Goal: Information Seeking & Learning: Understand process/instructions

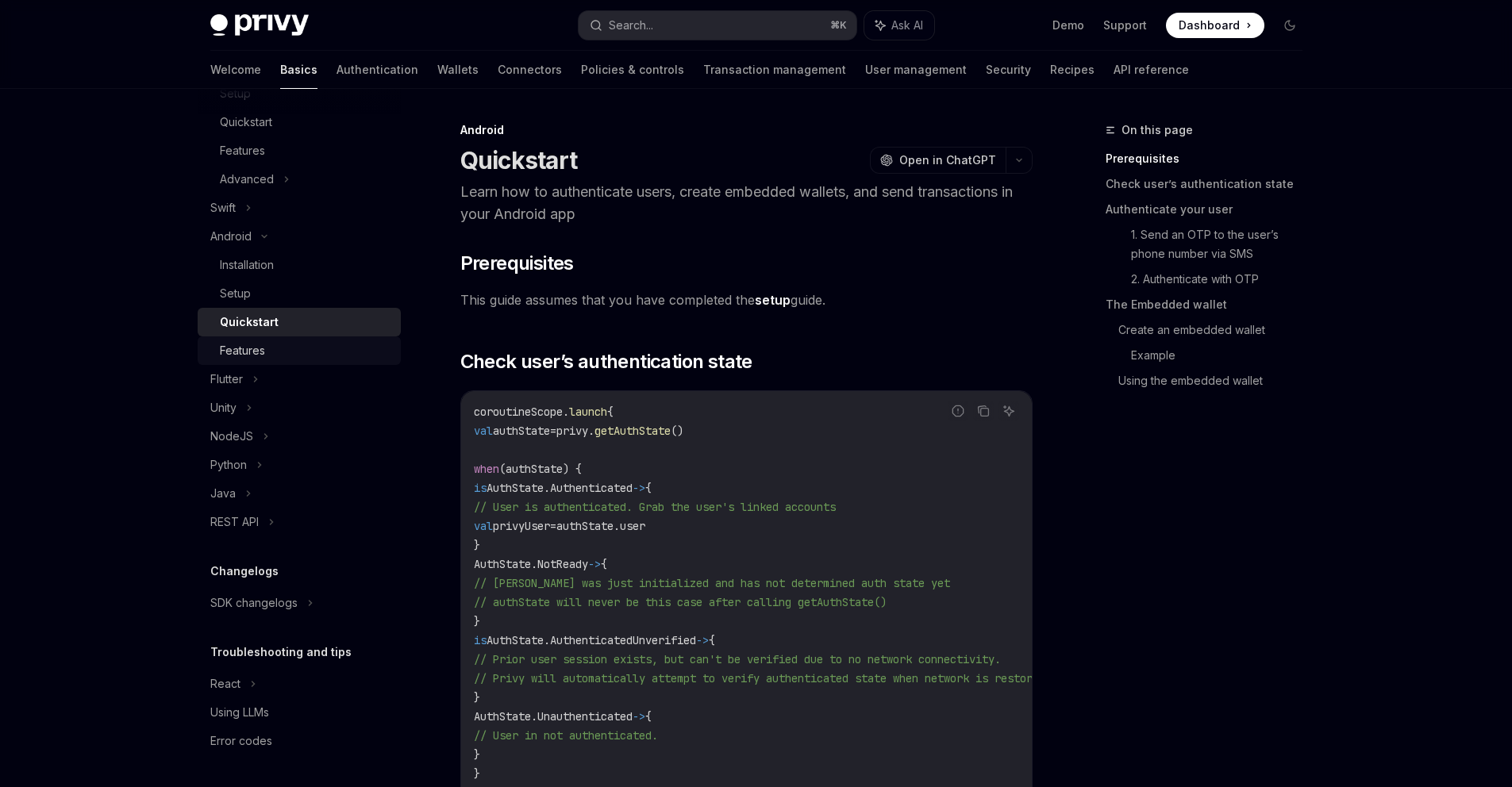
click at [275, 361] on link "Features" at bounding box center [299, 350] width 203 height 28
type textarea "*"
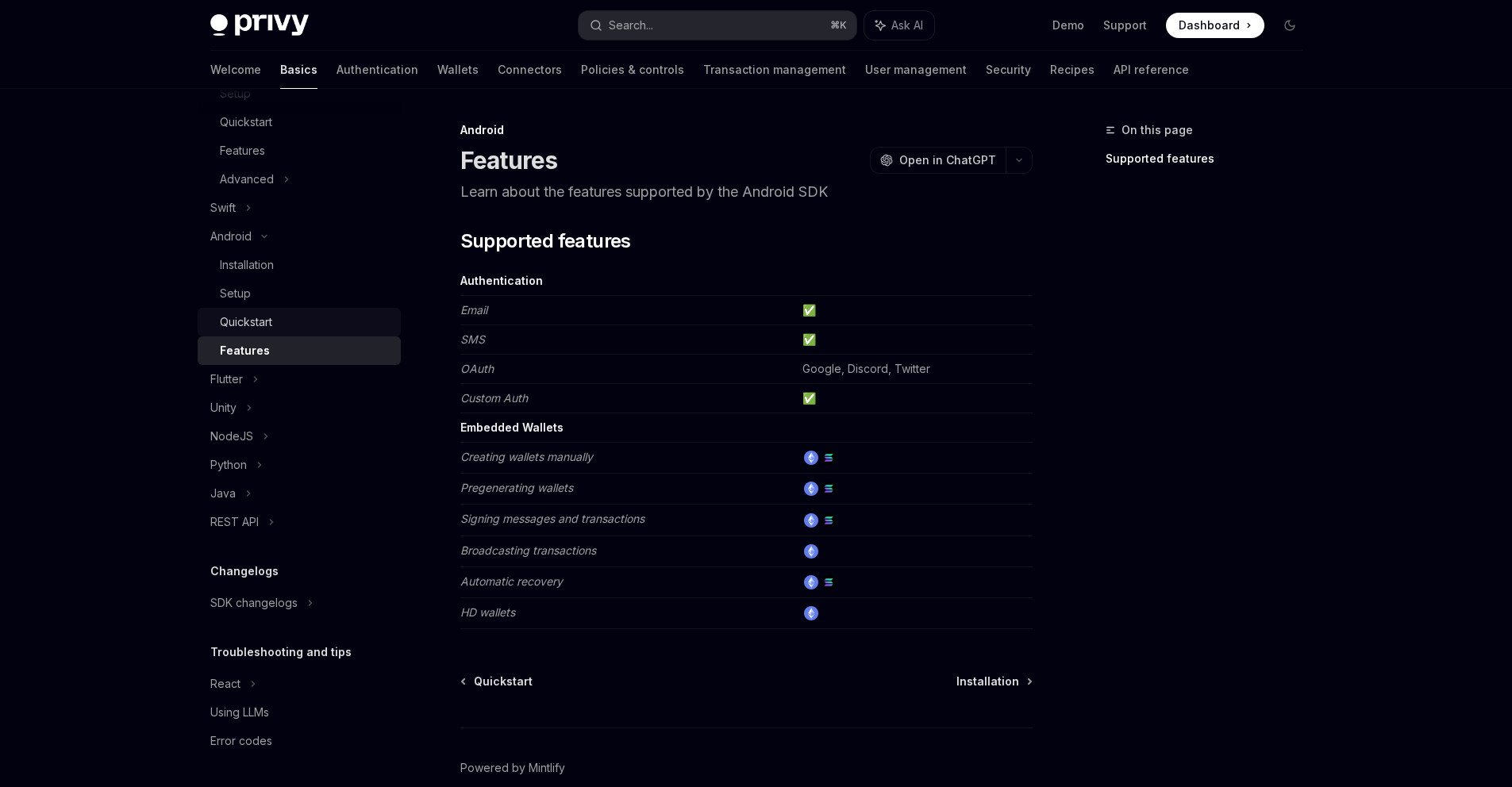
click at [261, 320] on div "Quickstart" at bounding box center [245, 322] width 52 height 19
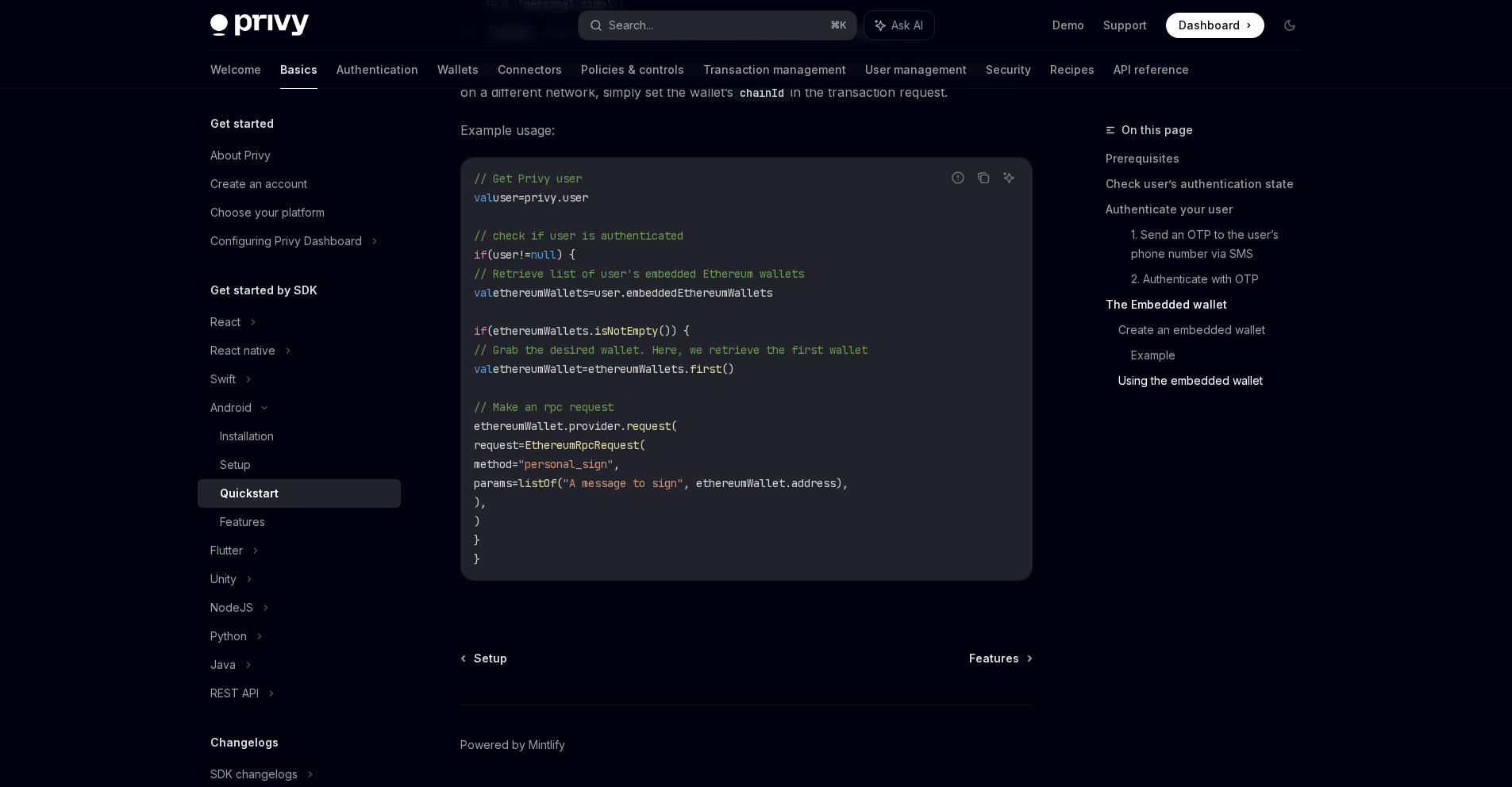
scroll to position [3667, 0]
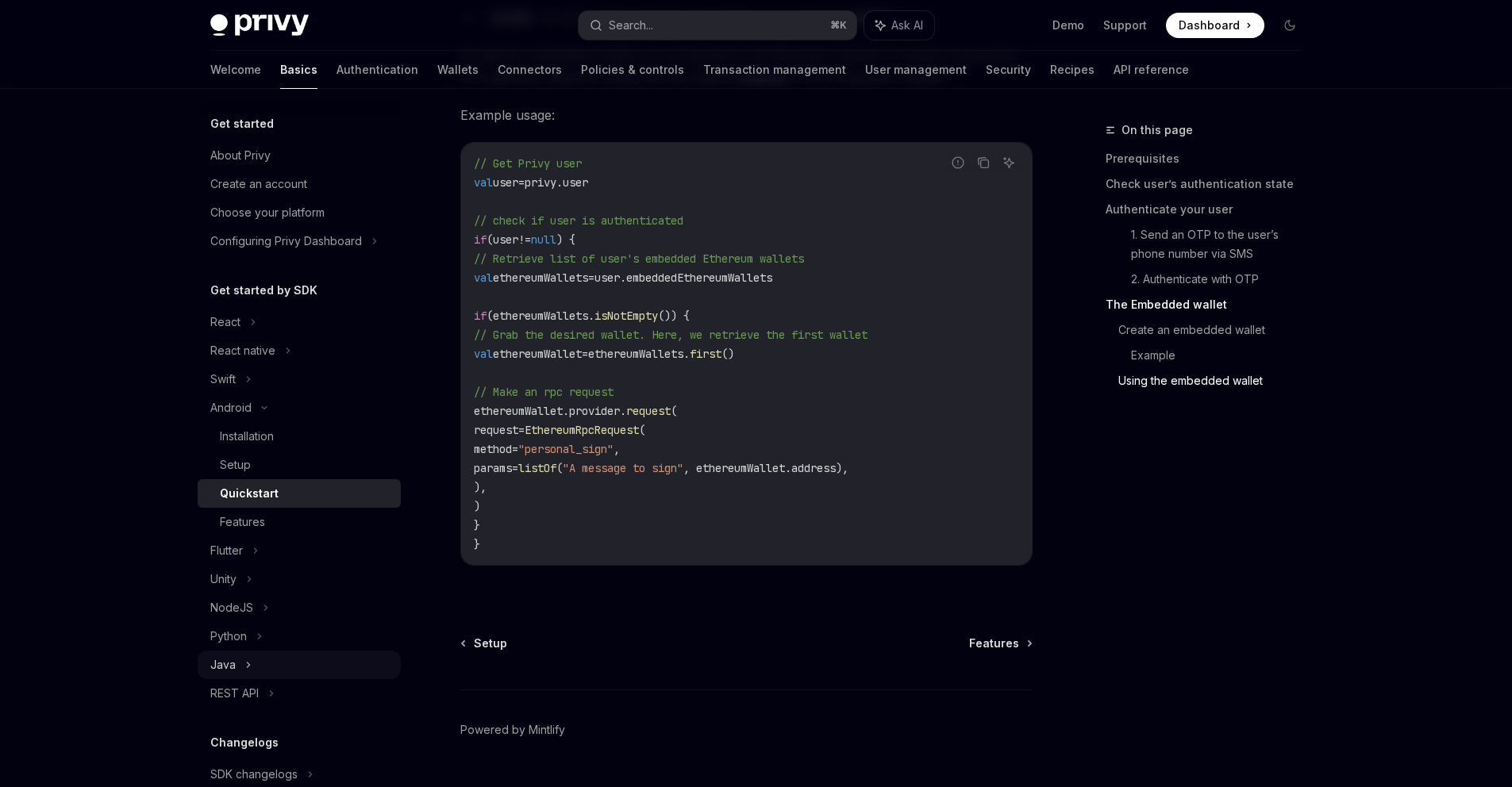
click at [286, 661] on div "Java" at bounding box center [299, 665] width 203 height 28
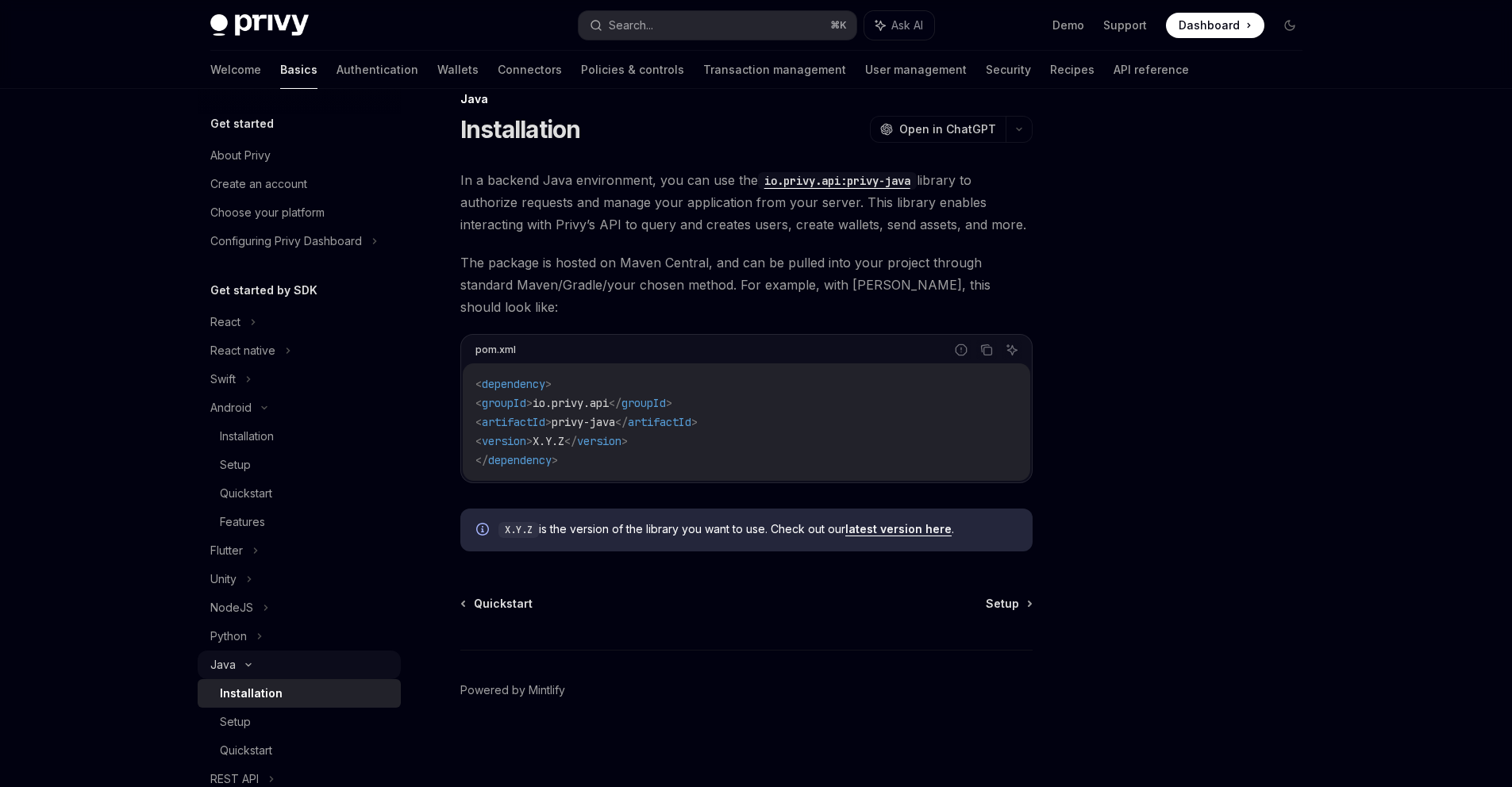
scroll to position [9, 0]
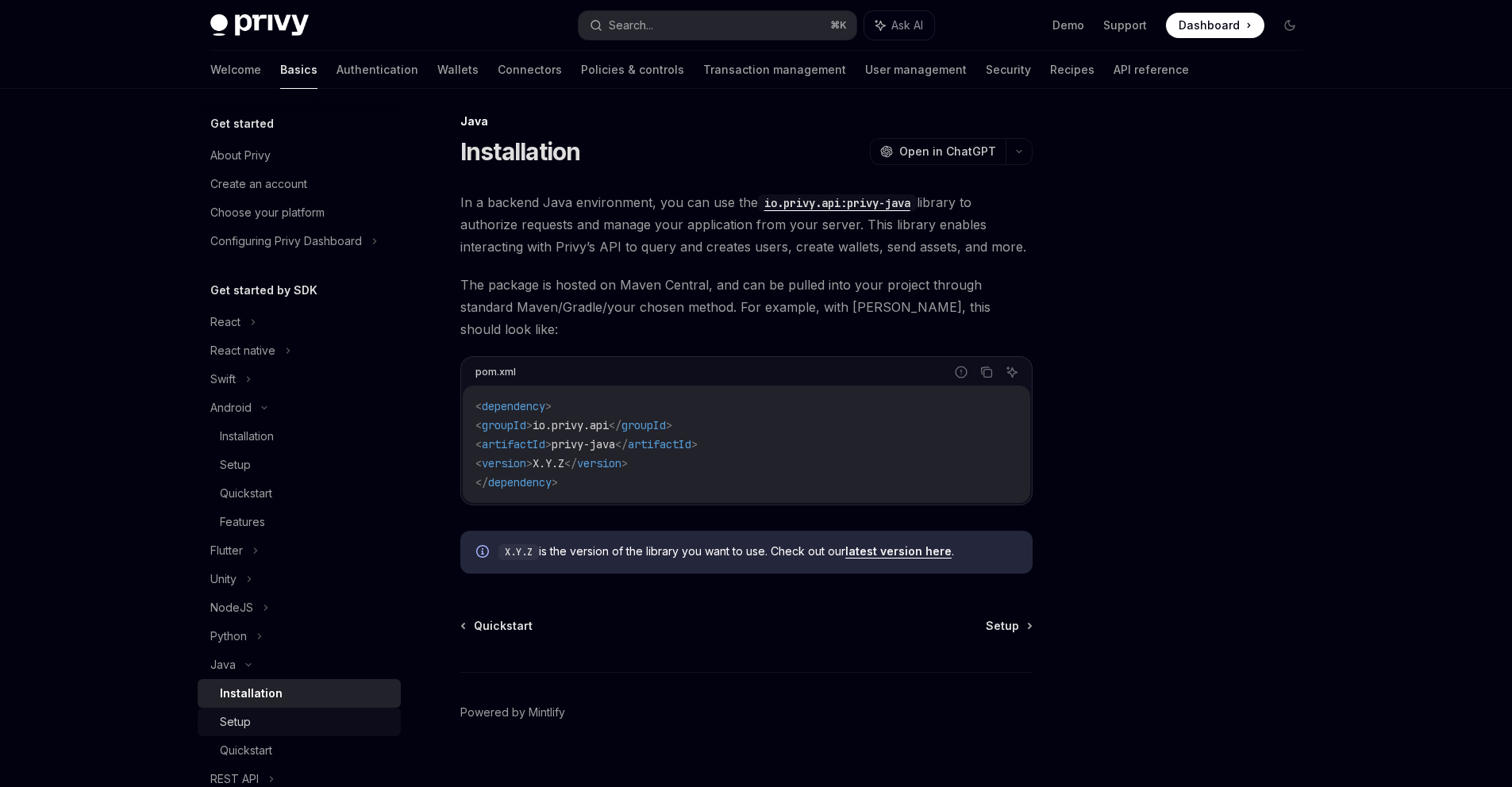
click at [296, 711] on link "Setup" at bounding box center [299, 722] width 203 height 28
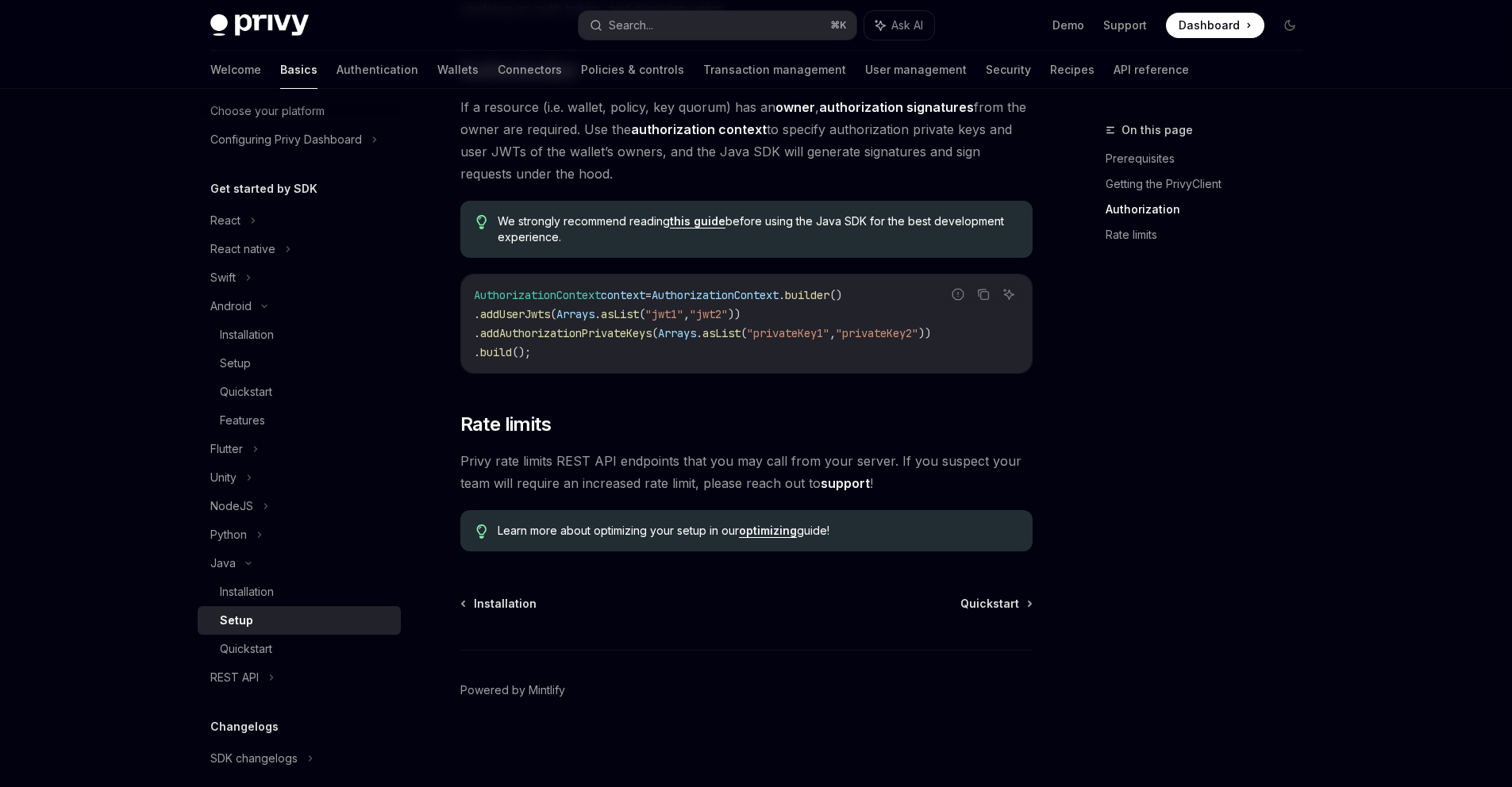
scroll to position [152, 0]
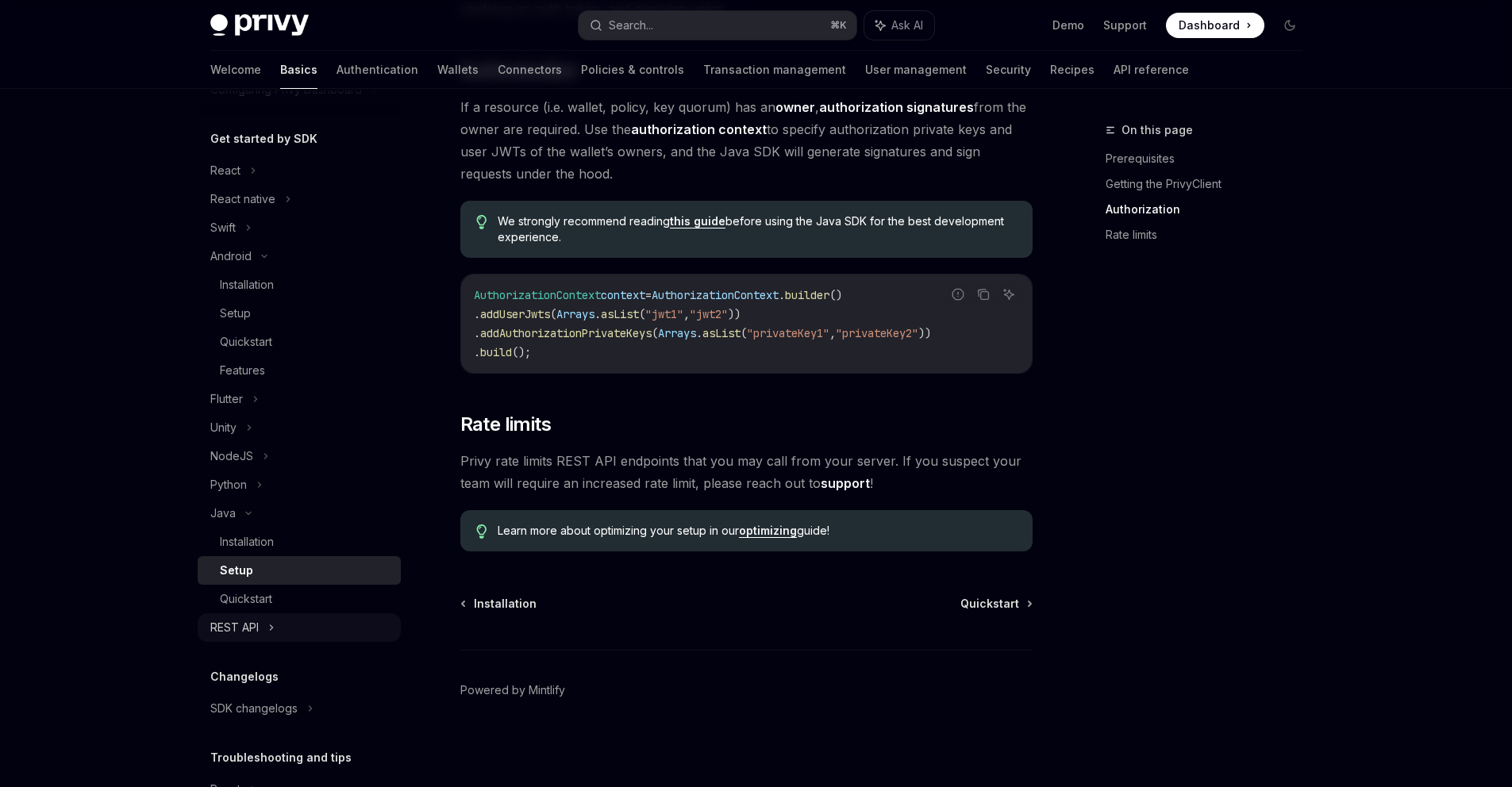
click at [286, 632] on div "REST API" at bounding box center [299, 628] width 203 height 28
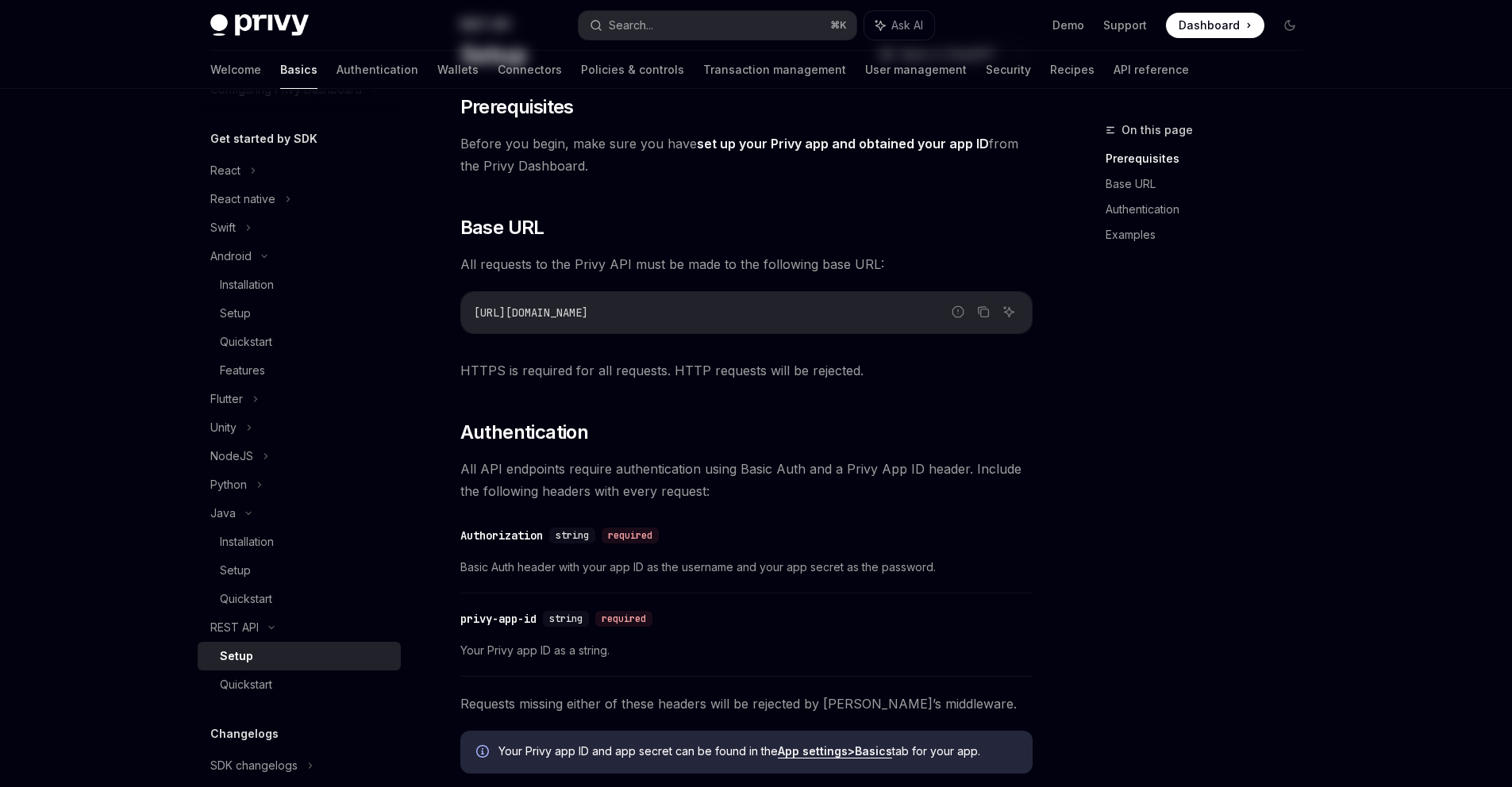
scroll to position [261, 0]
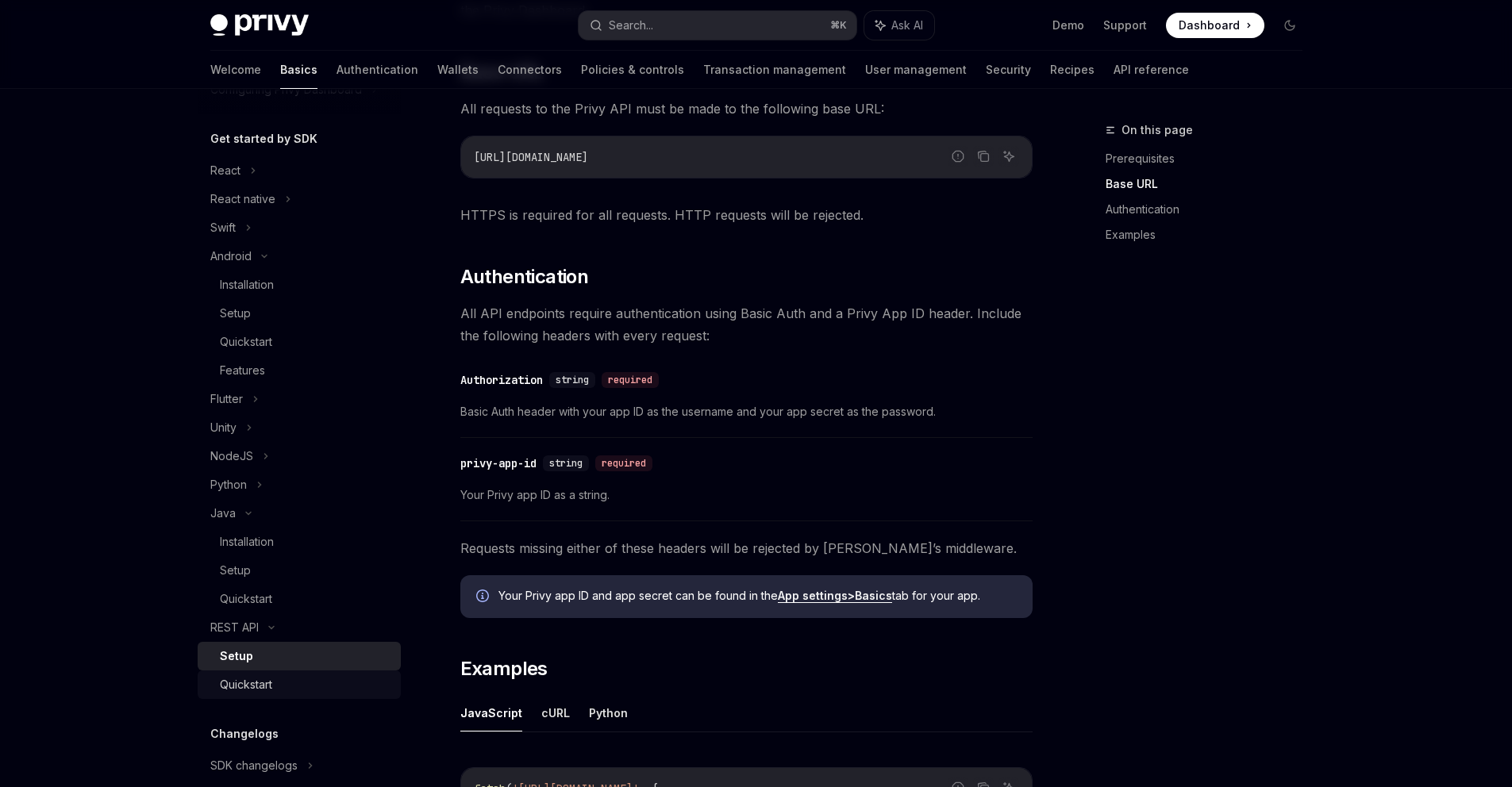
click at [296, 682] on div "Quickstart" at bounding box center [305, 685] width 171 height 19
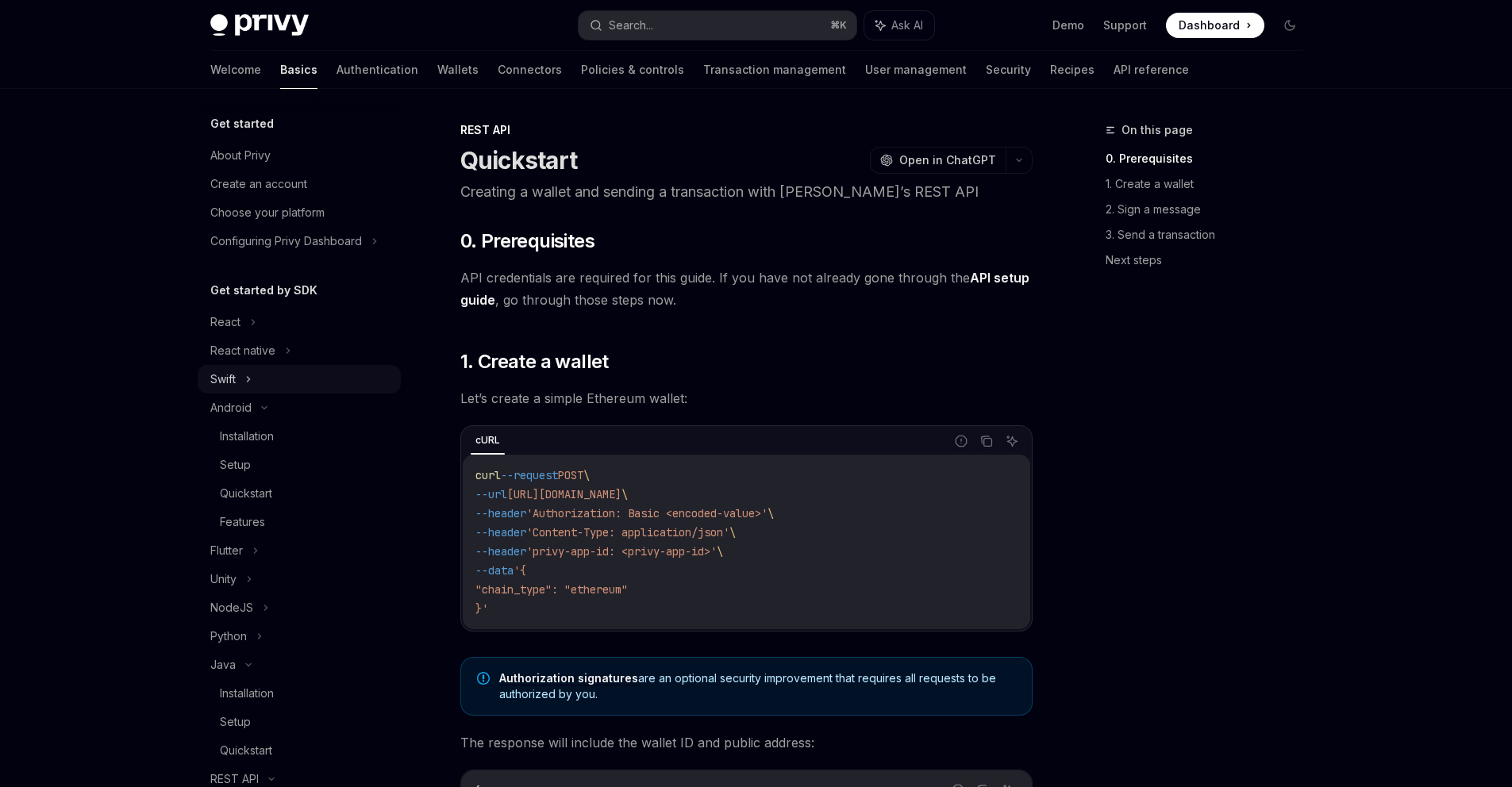
click at [247, 383] on icon at bounding box center [248, 379] width 7 height 19
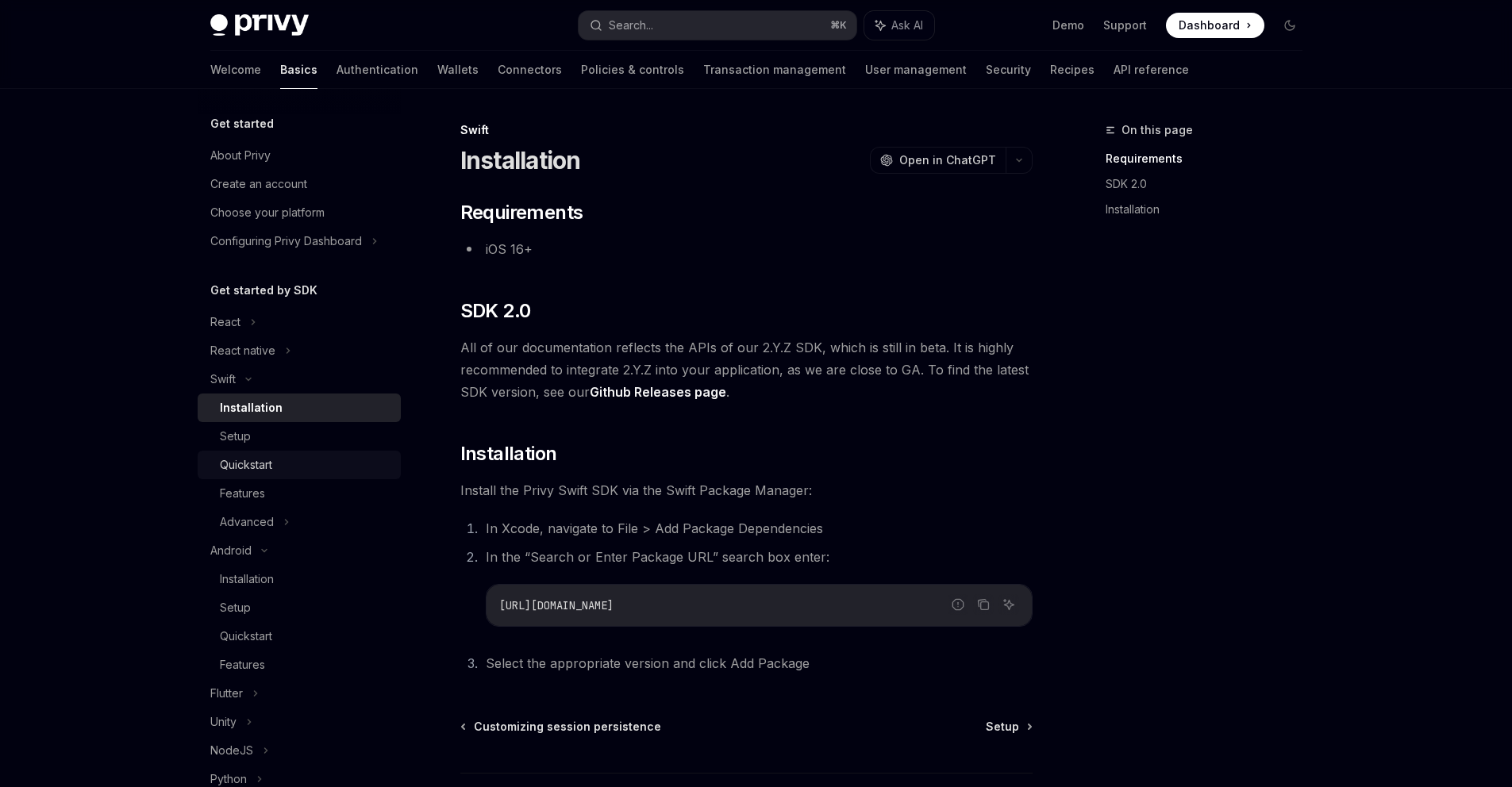
click at [281, 456] on div "Quickstart" at bounding box center [305, 465] width 171 height 19
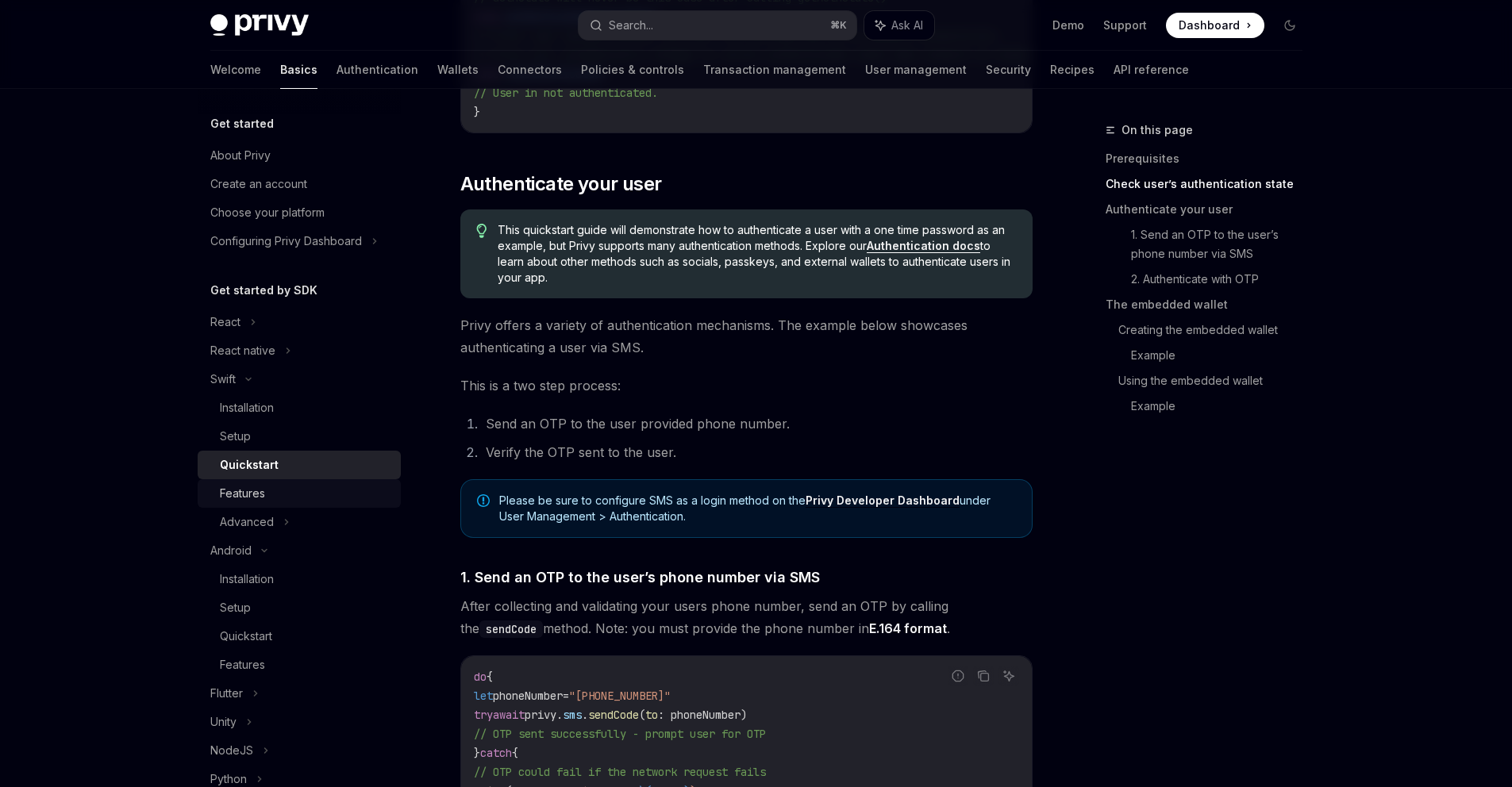
scroll to position [402, 0]
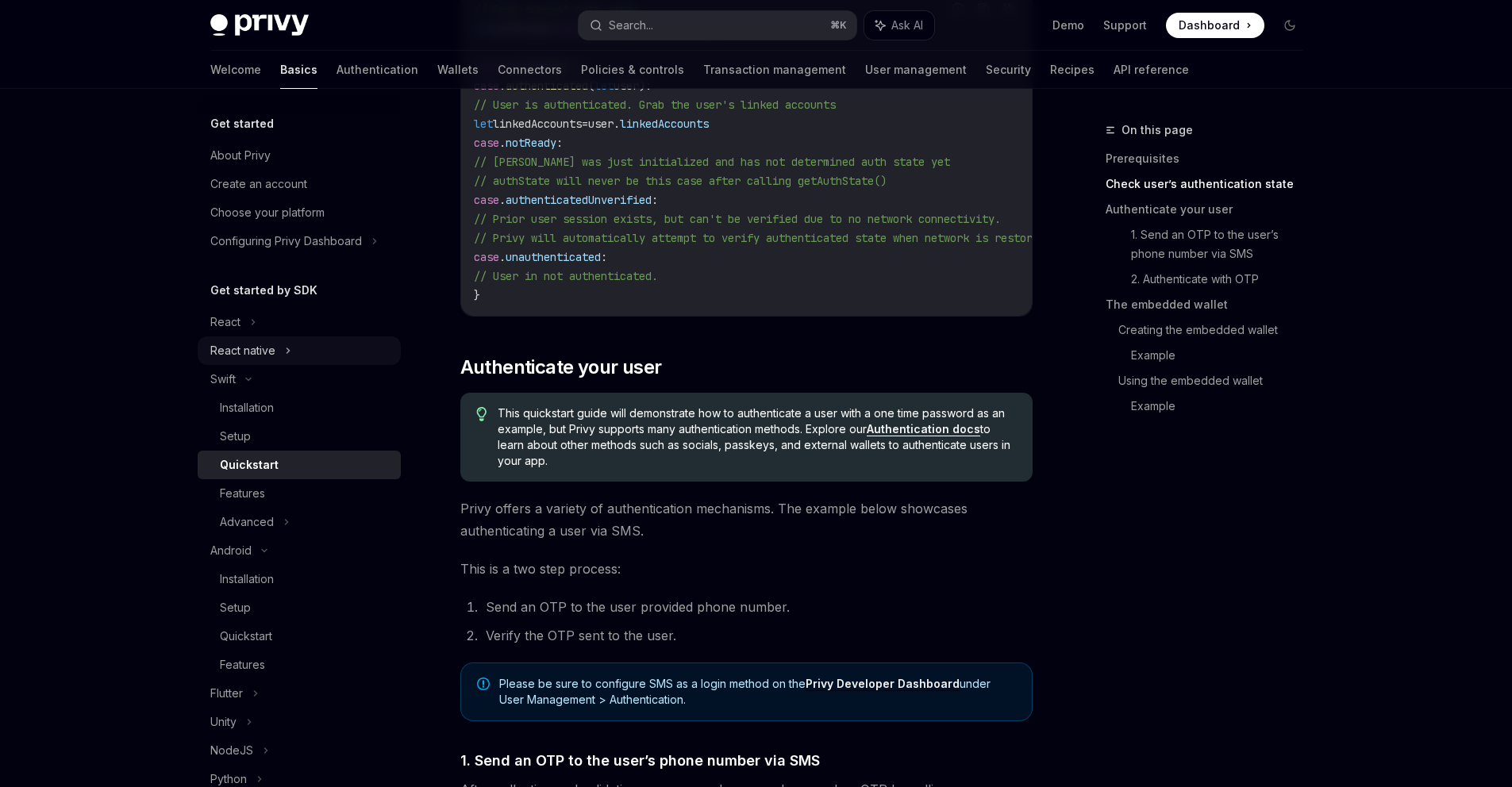
click at [296, 355] on div "React native" at bounding box center [299, 350] width 203 height 28
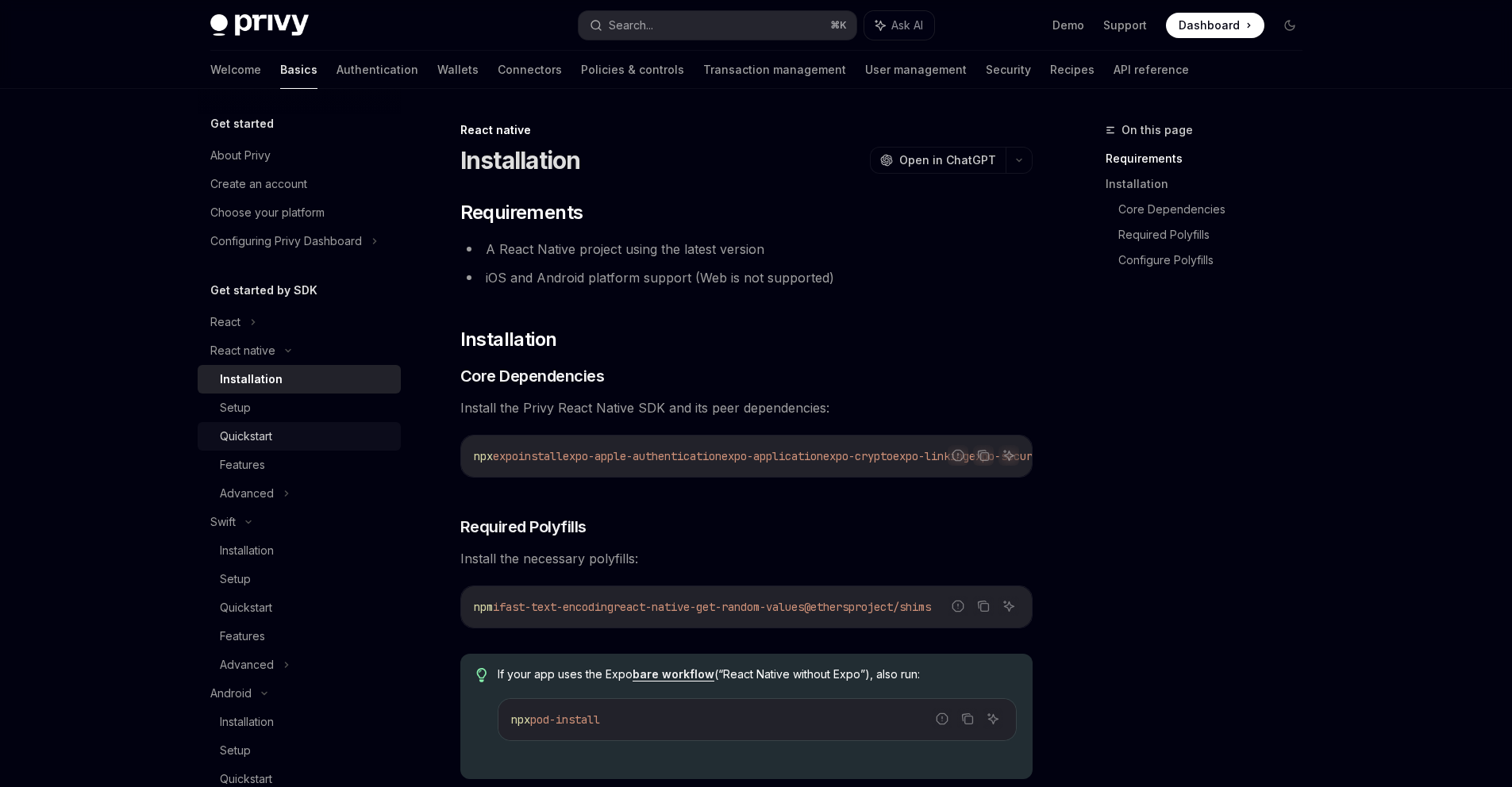
click at [296, 434] on div "Quickstart" at bounding box center [305, 437] width 171 height 19
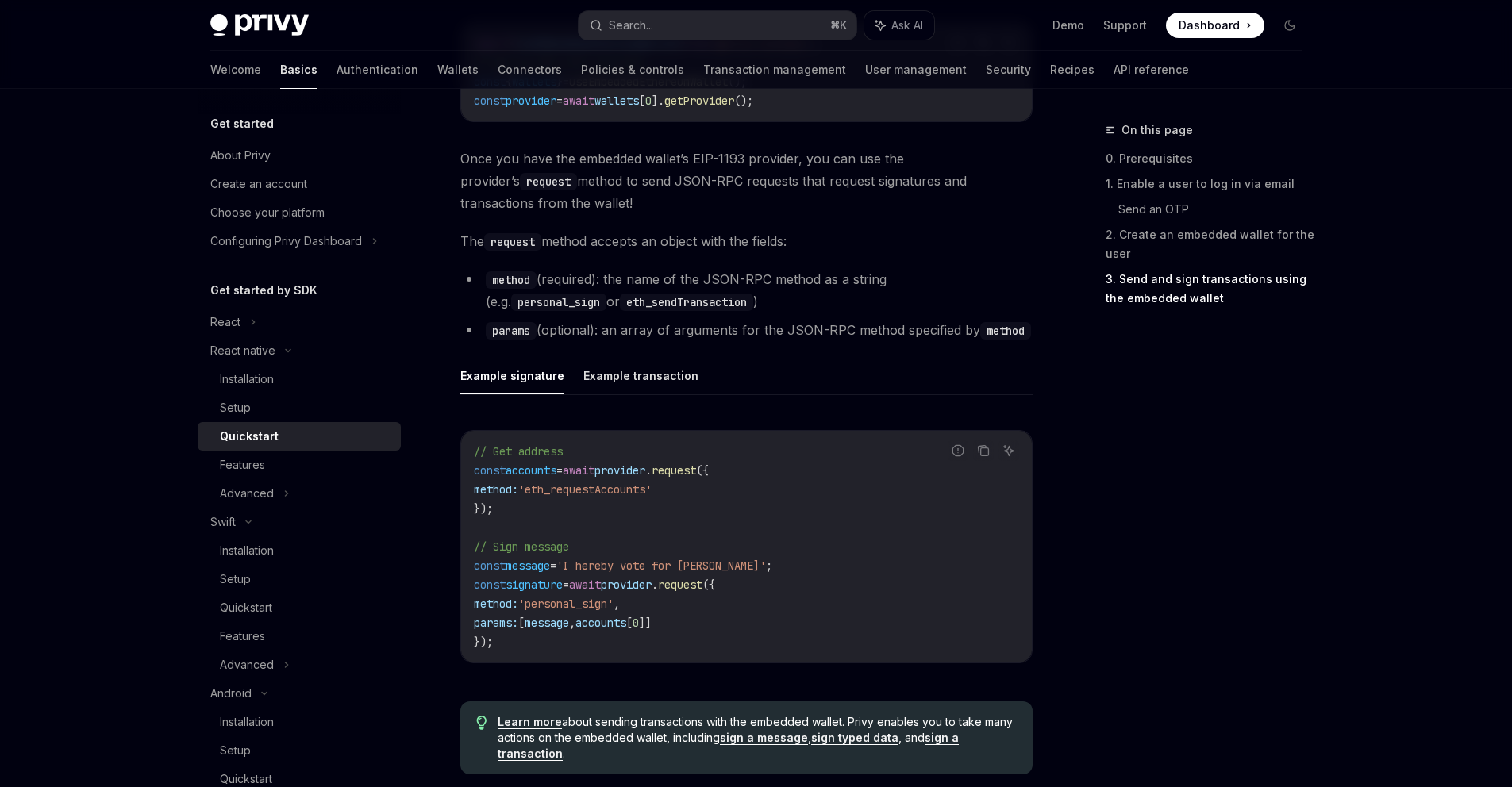
scroll to position [2100, 0]
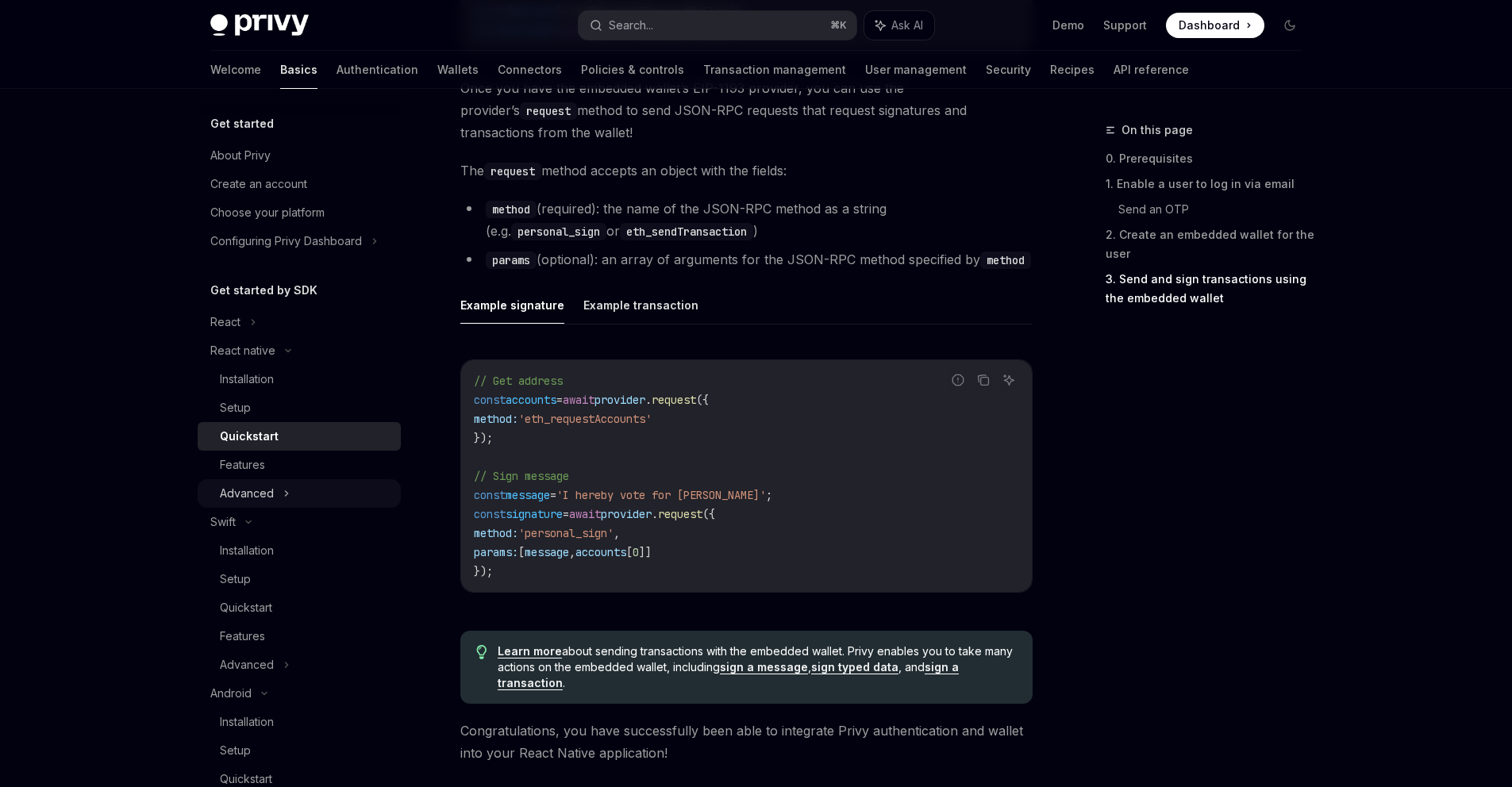
click at [320, 486] on div "Advanced" at bounding box center [299, 493] width 203 height 28
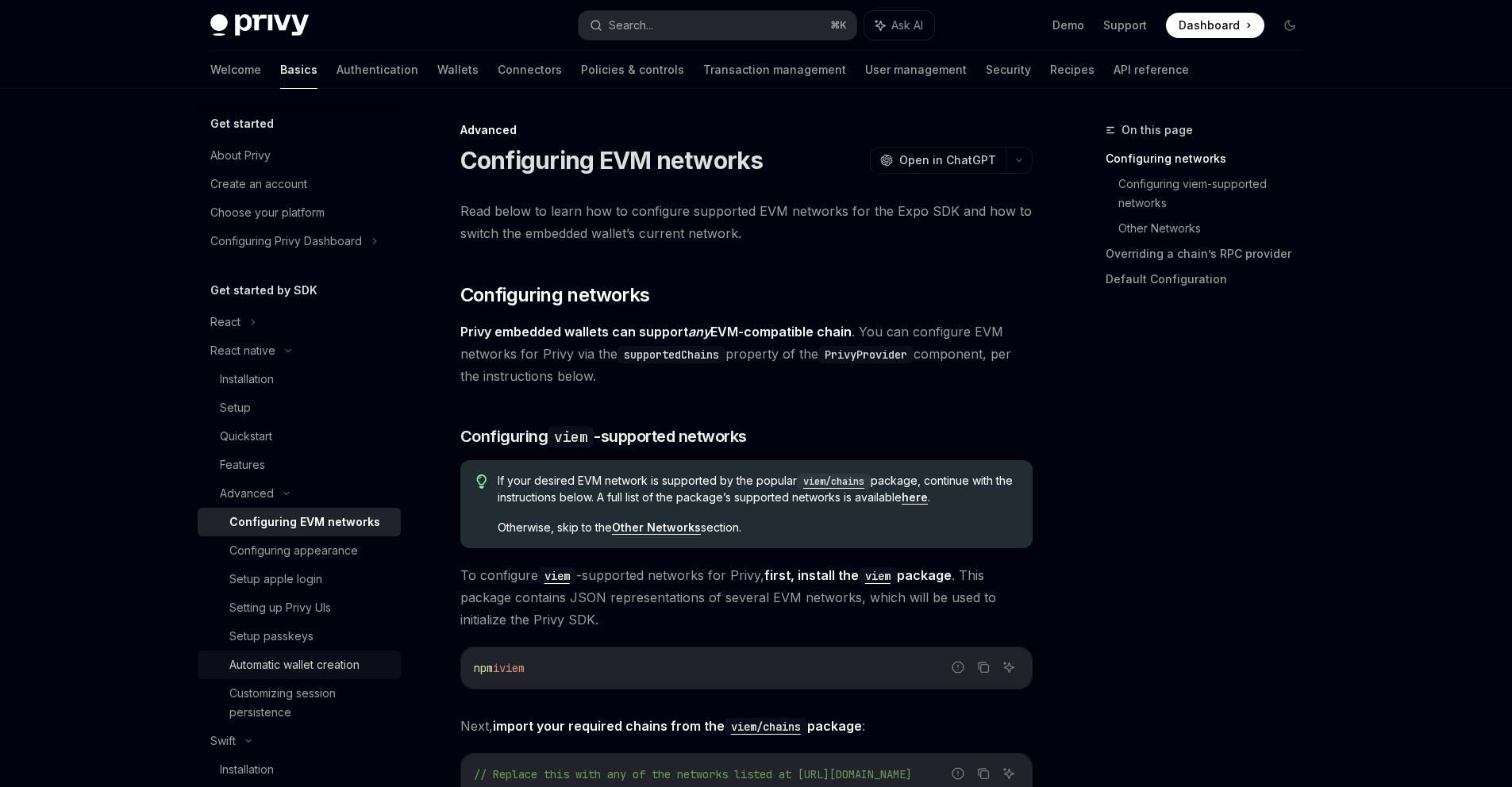
click at [340, 657] on div "Automatic wallet creation" at bounding box center [294, 665] width 130 height 19
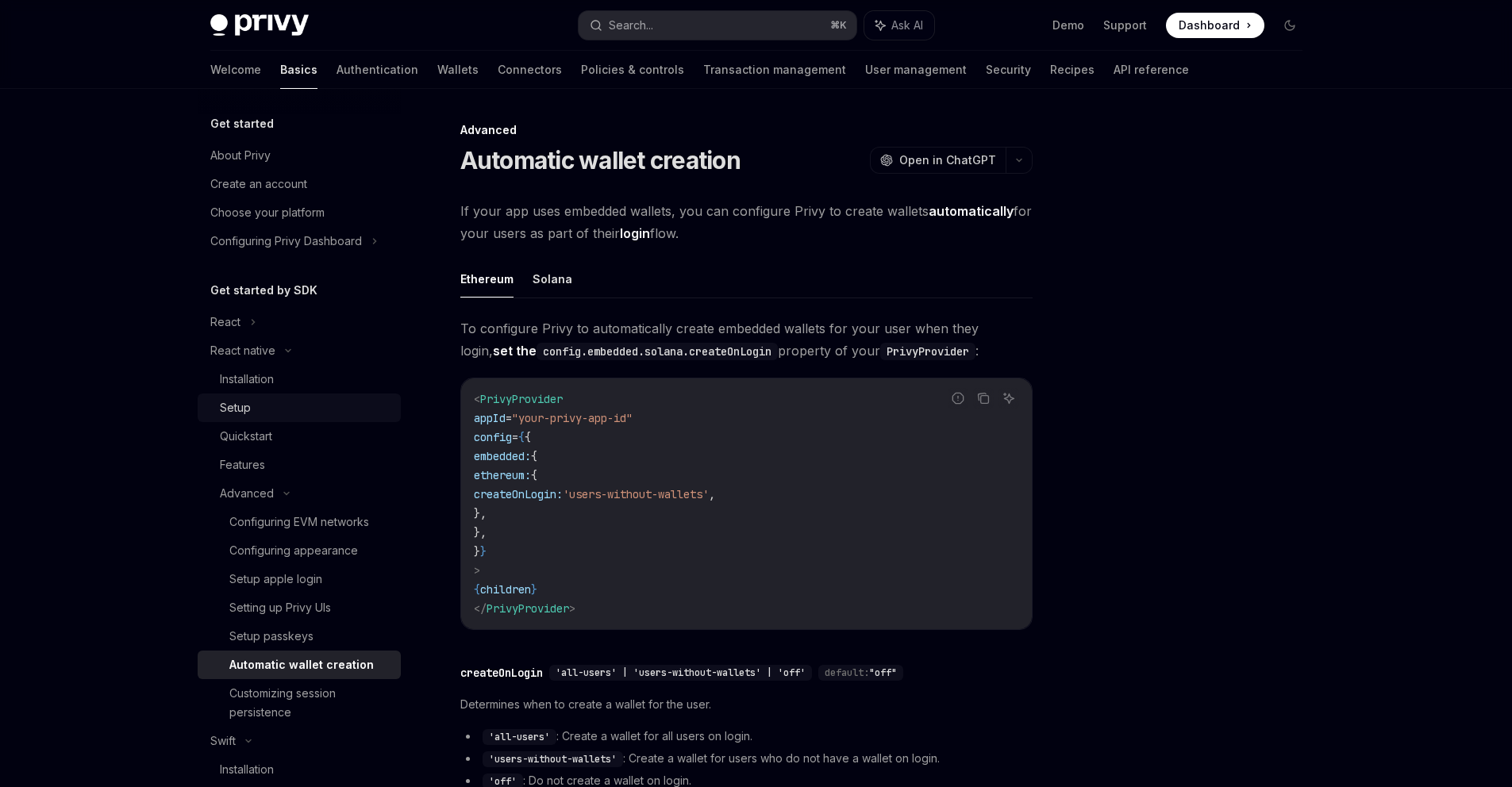
click at [278, 400] on div "Setup" at bounding box center [305, 408] width 171 height 19
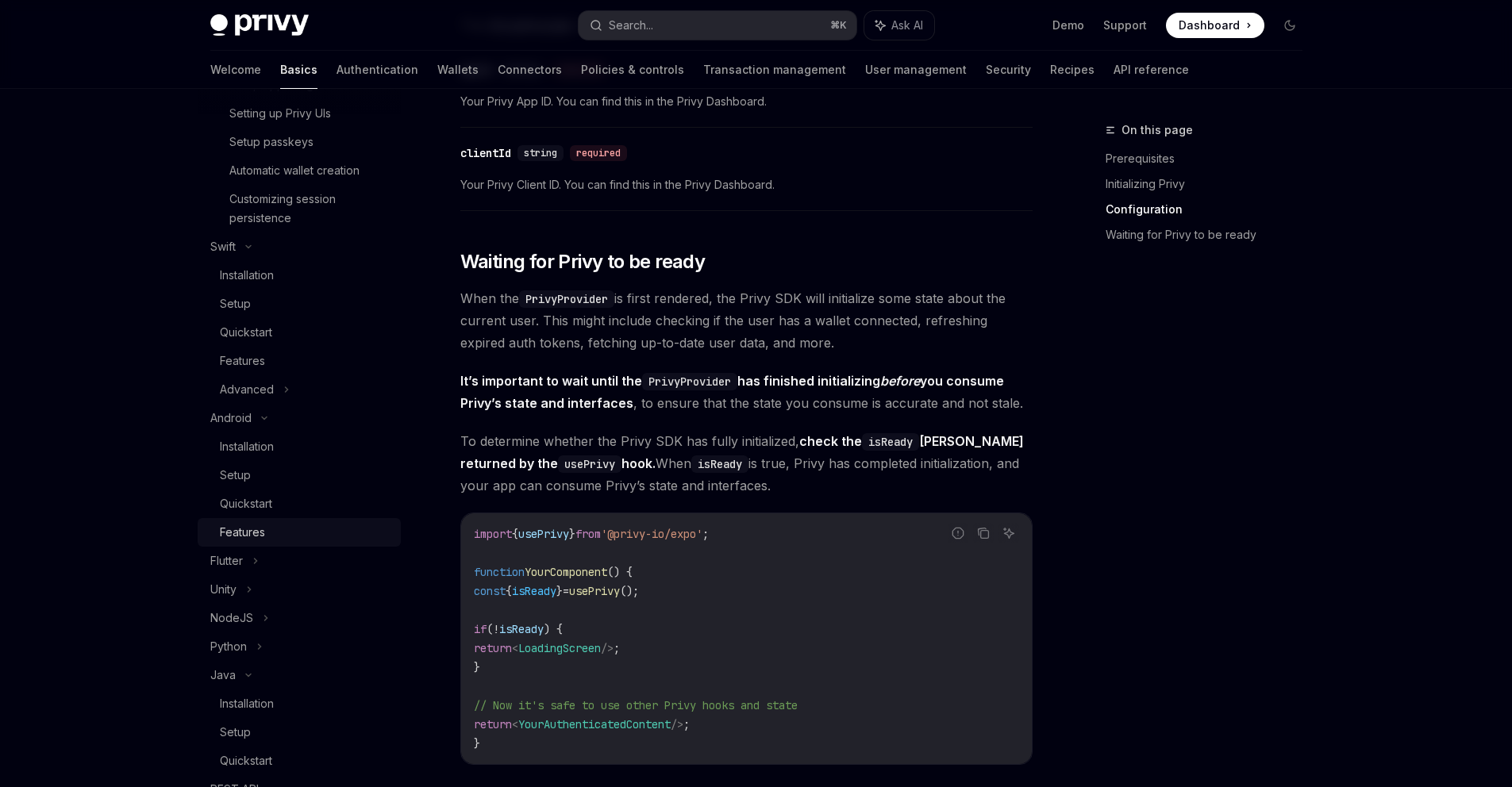
scroll to position [562, 0]
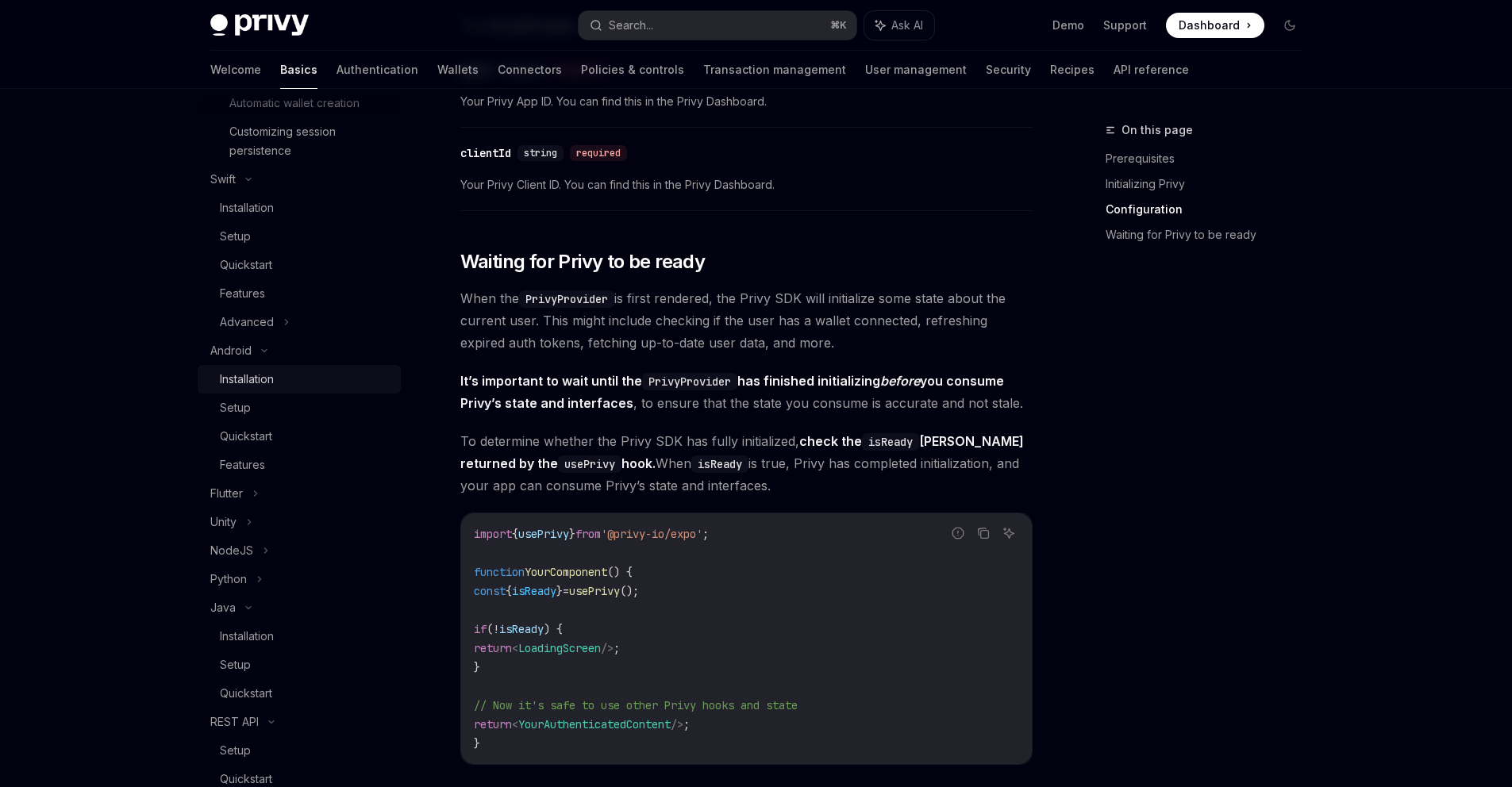
click at [269, 379] on div "Installation" at bounding box center [246, 379] width 54 height 19
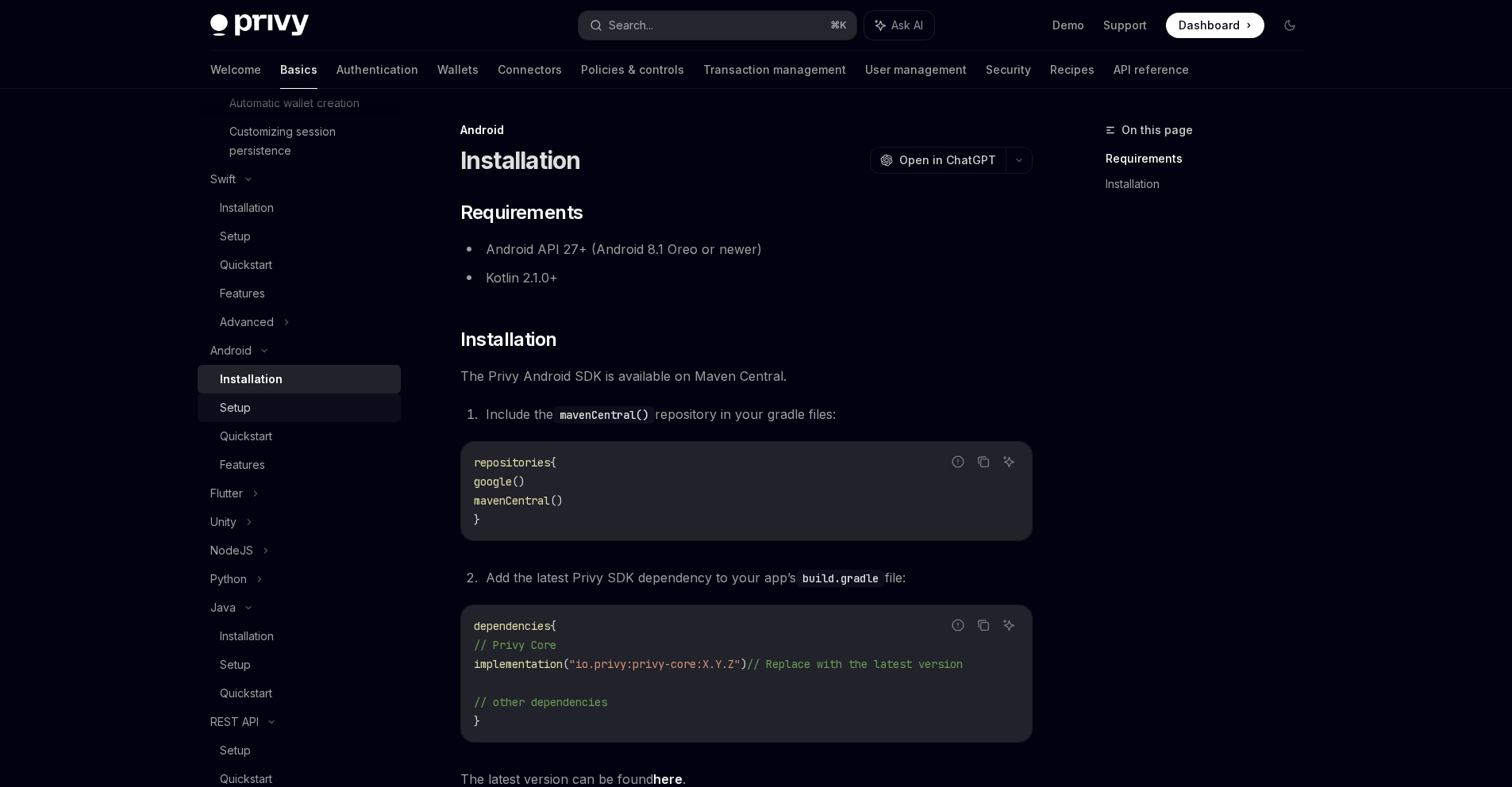
click at [311, 400] on div "Setup" at bounding box center [305, 408] width 171 height 19
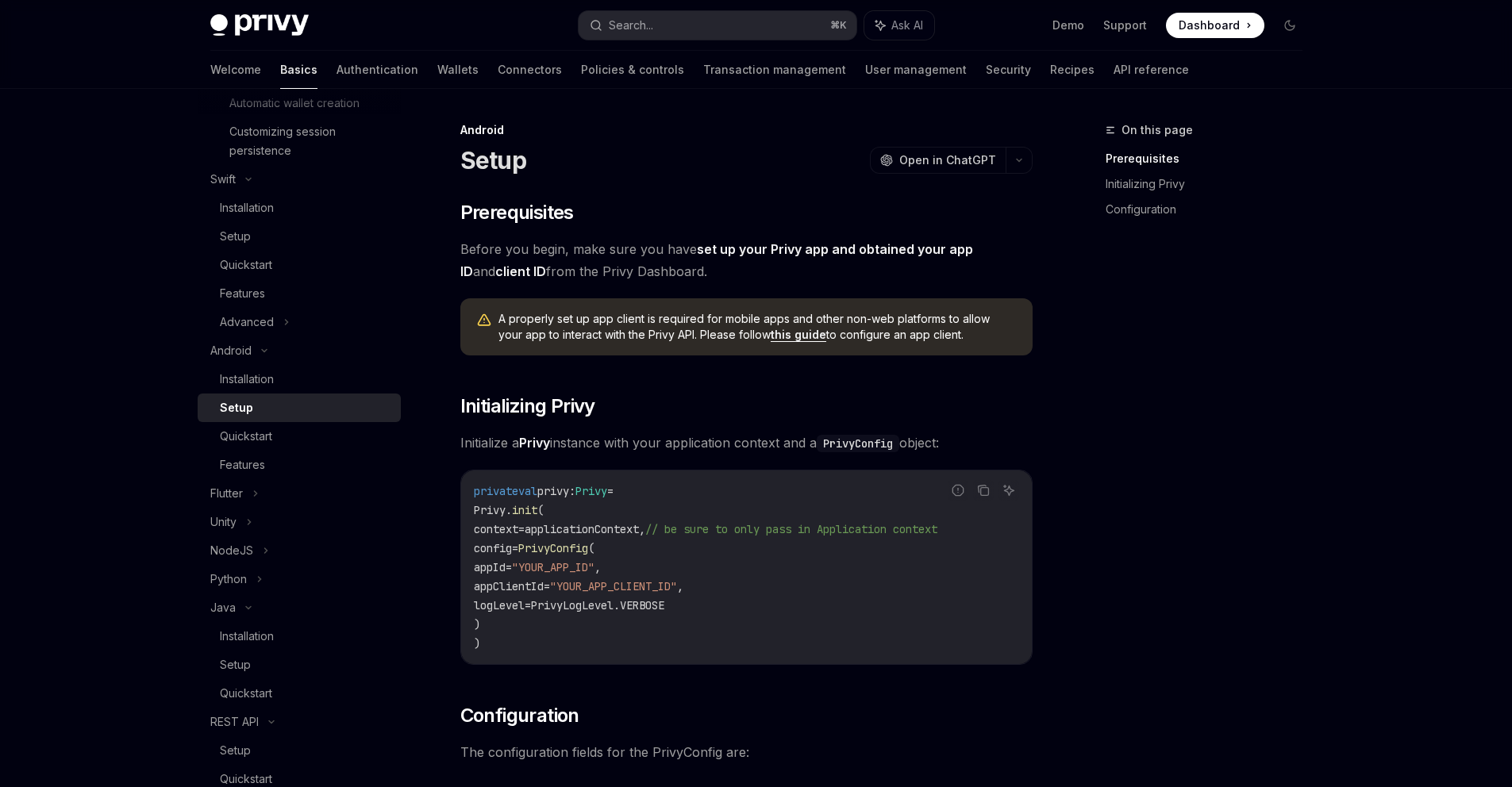
click at [774, 338] on link "this guide" at bounding box center [798, 334] width 56 height 14
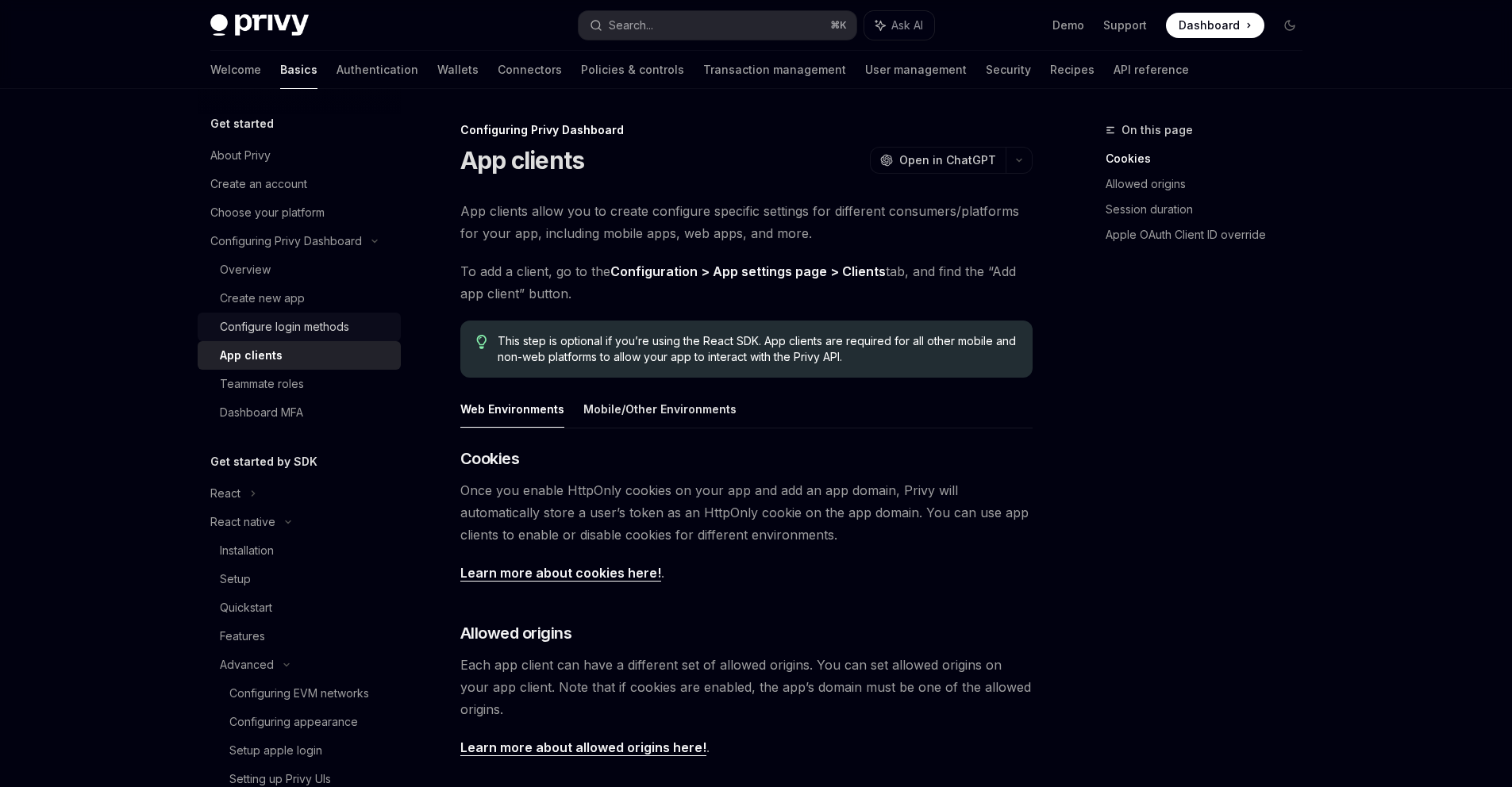
click at [303, 325] on div "Configure login methods" at bounding box center [284, 327] width 130 height 19
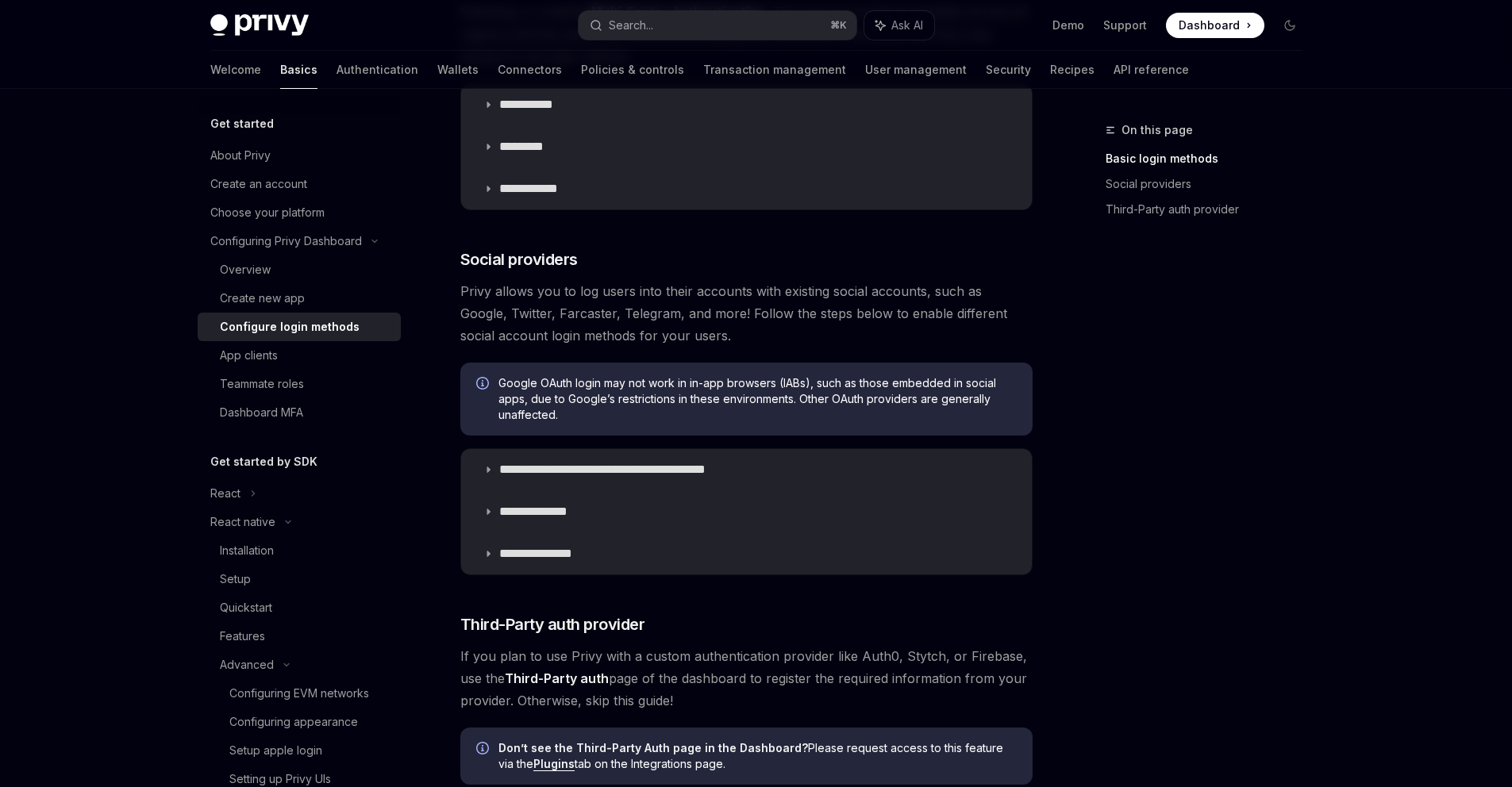
scroll to position [455, 0]
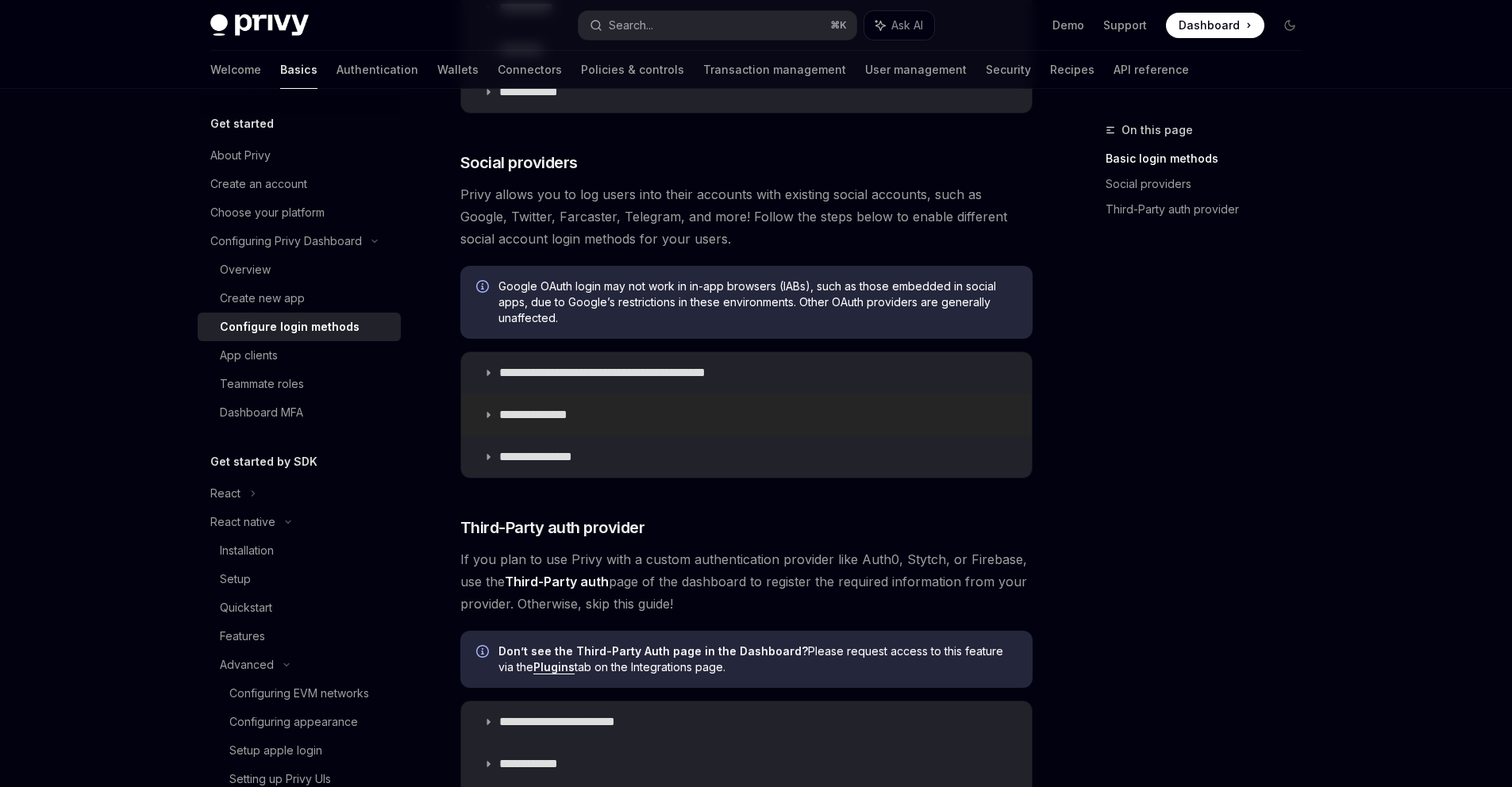
click at [487, 413] on icon at bounding box center [488, 415] width 9 height 9
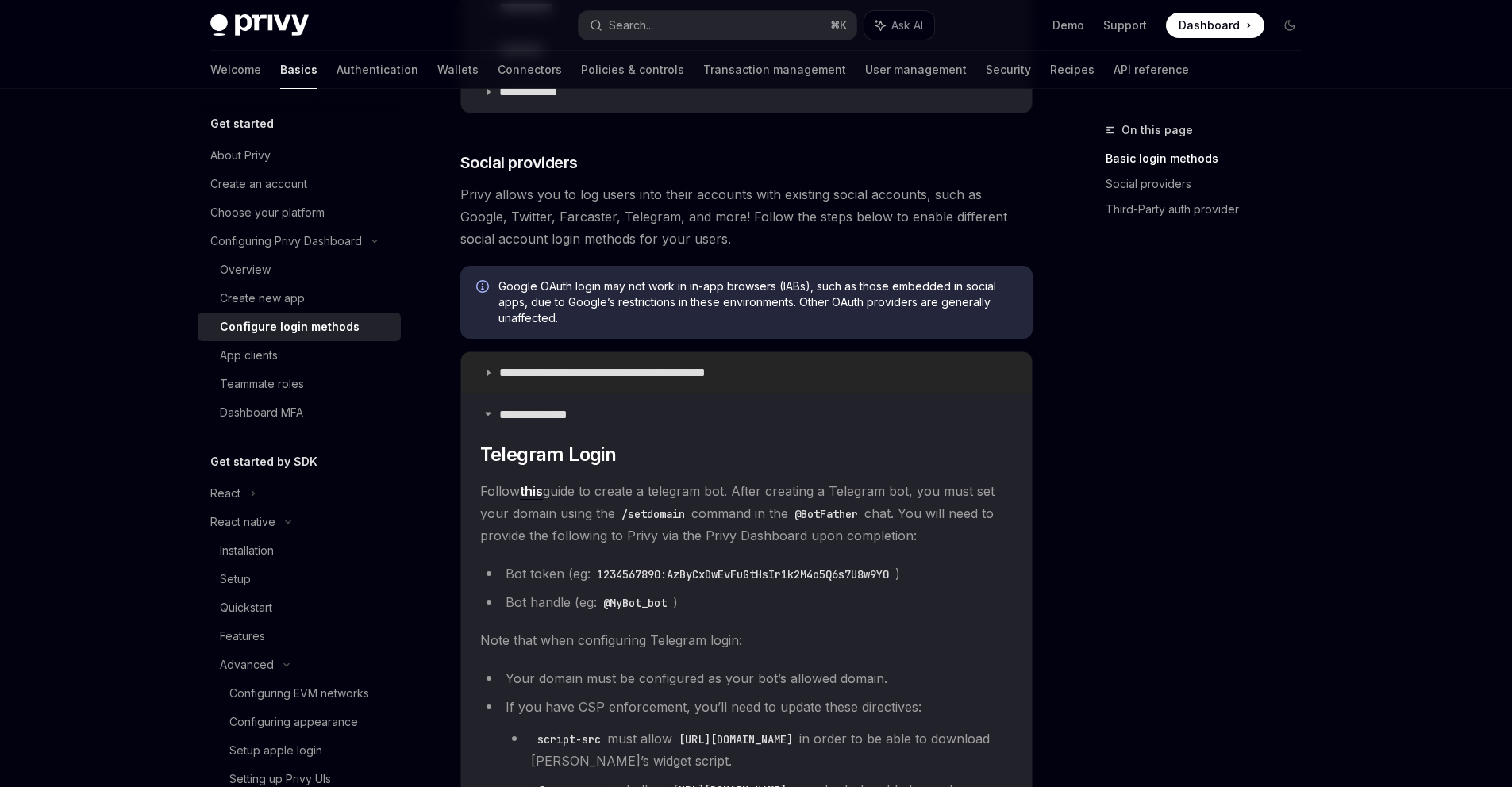
click at [477, 376] on summary "**********" at bounding box center [747, 373] width 570 height 42
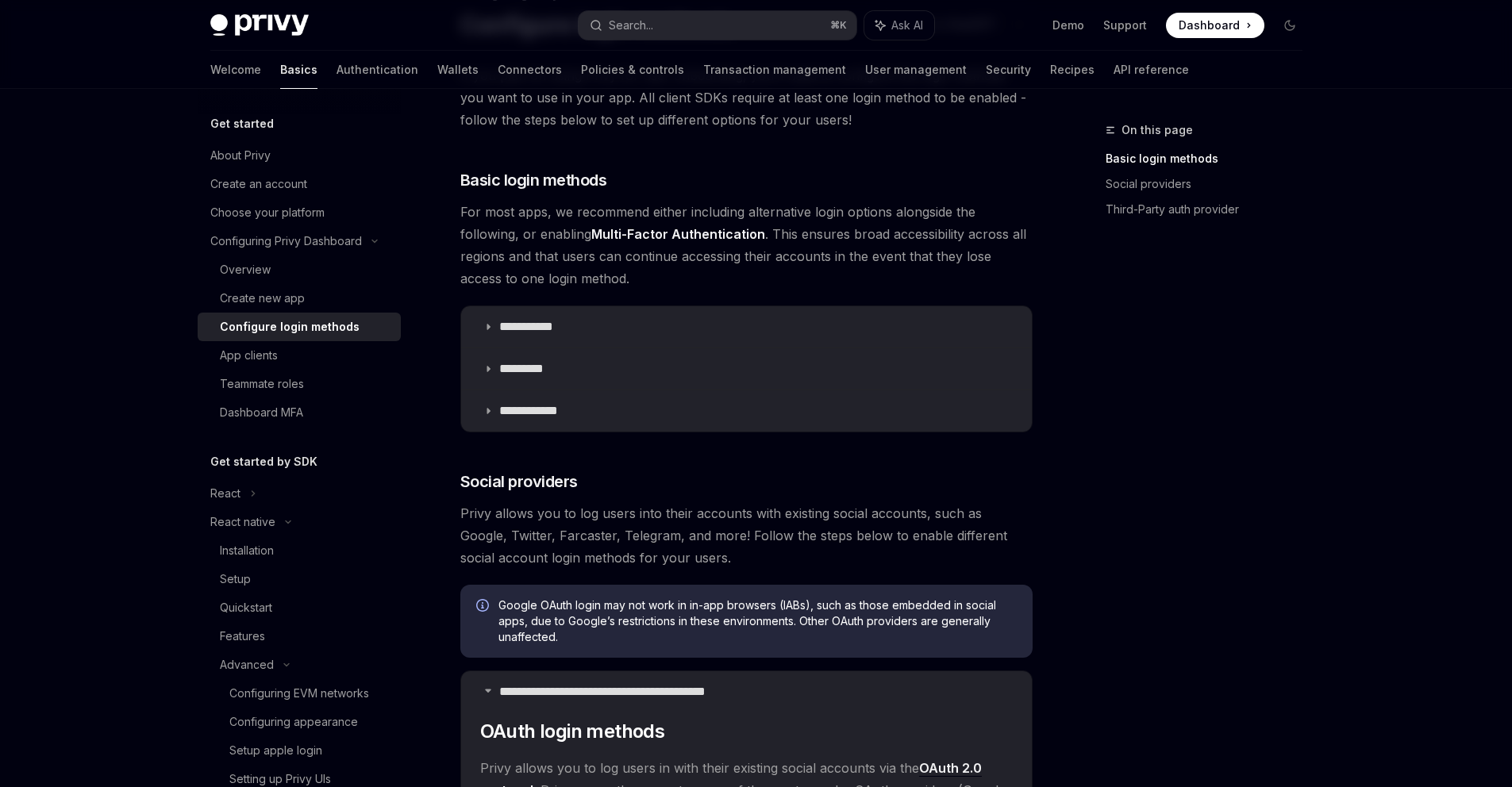
scroll to position [204, 0]
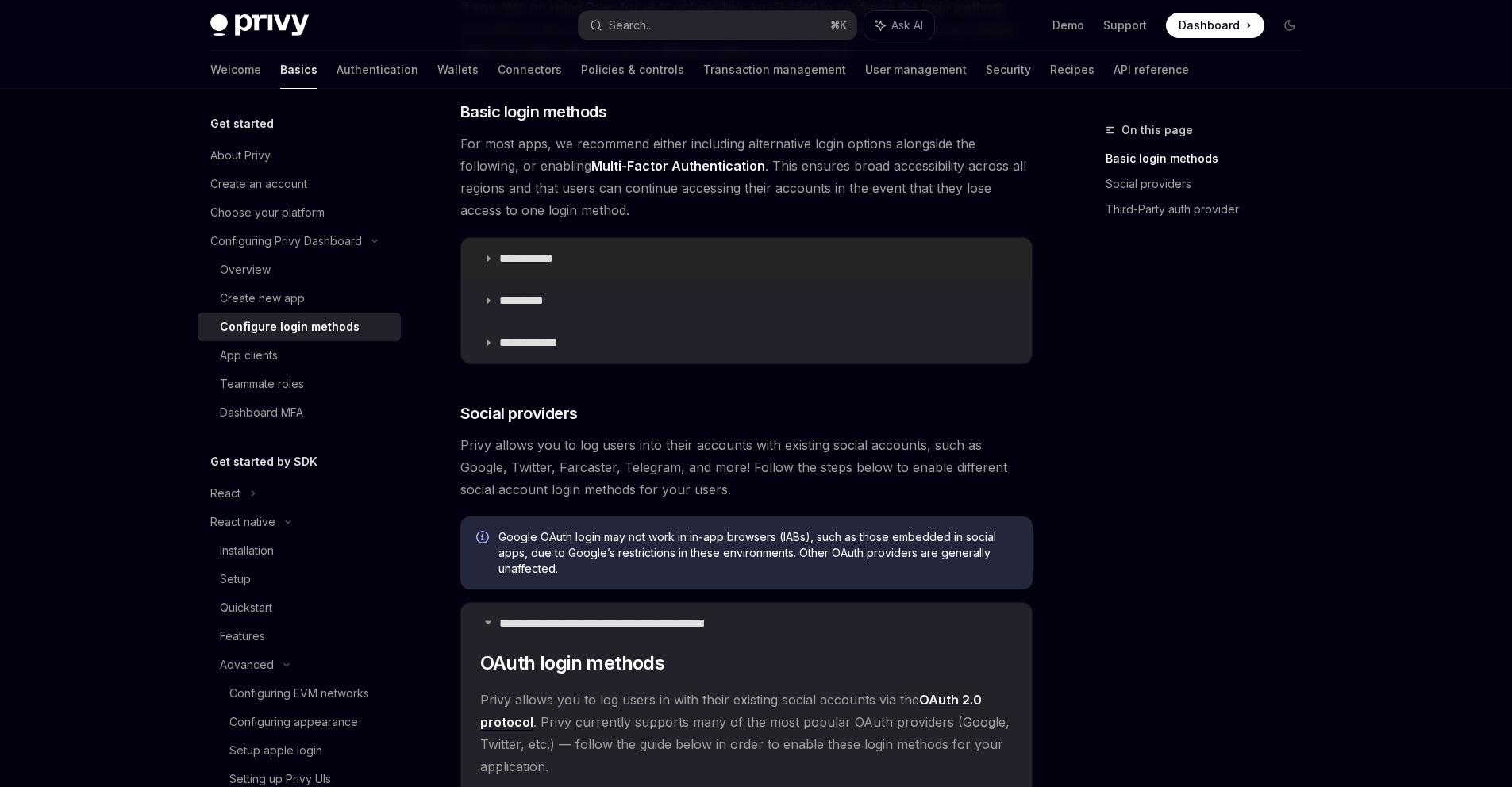
click at [473, 261] on summary "**********" at bounding box center [747, 259] width 570 height 42
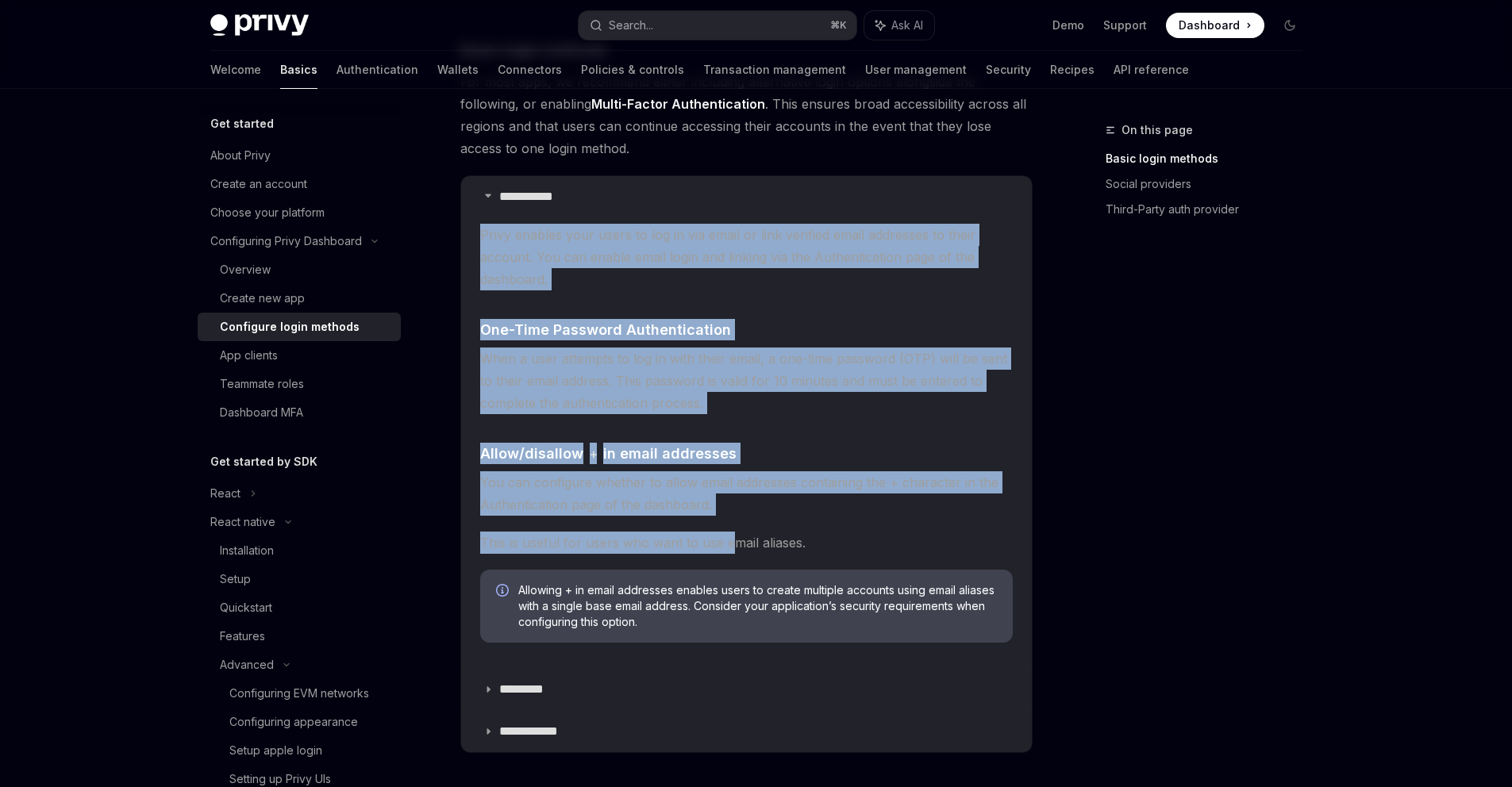
scroll to position [374, 0]
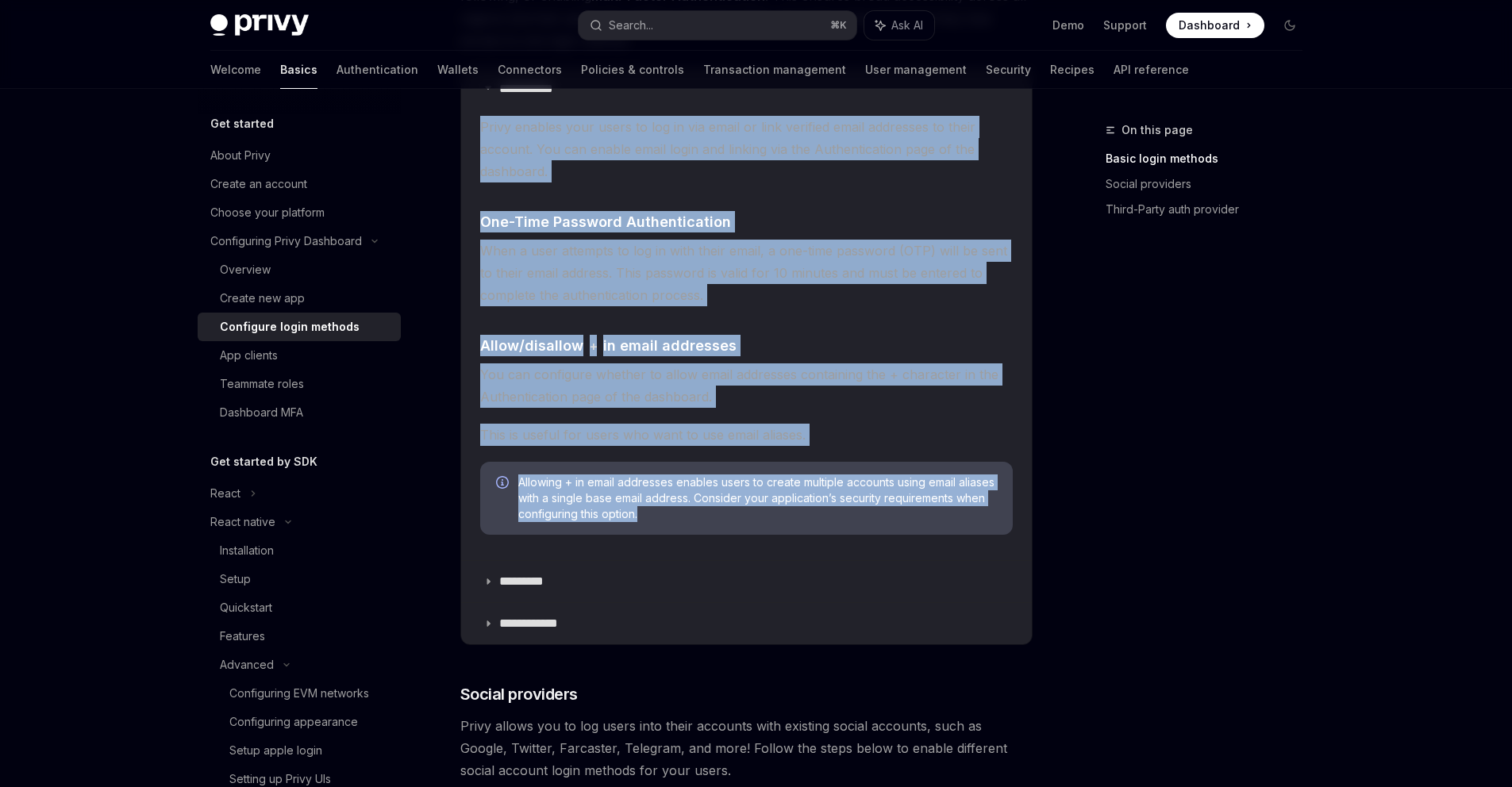
drag, startPoint x: 477, startPoint y: 295, endPoint x: 689, endPoint y: 533, distance: 318.7
click at [728, 532] on details "**********" at bounding box center [747, 313] width 570 height 492
click at [469, 433] on details "**********" at bounding box center [747, 313] width 570 height 492
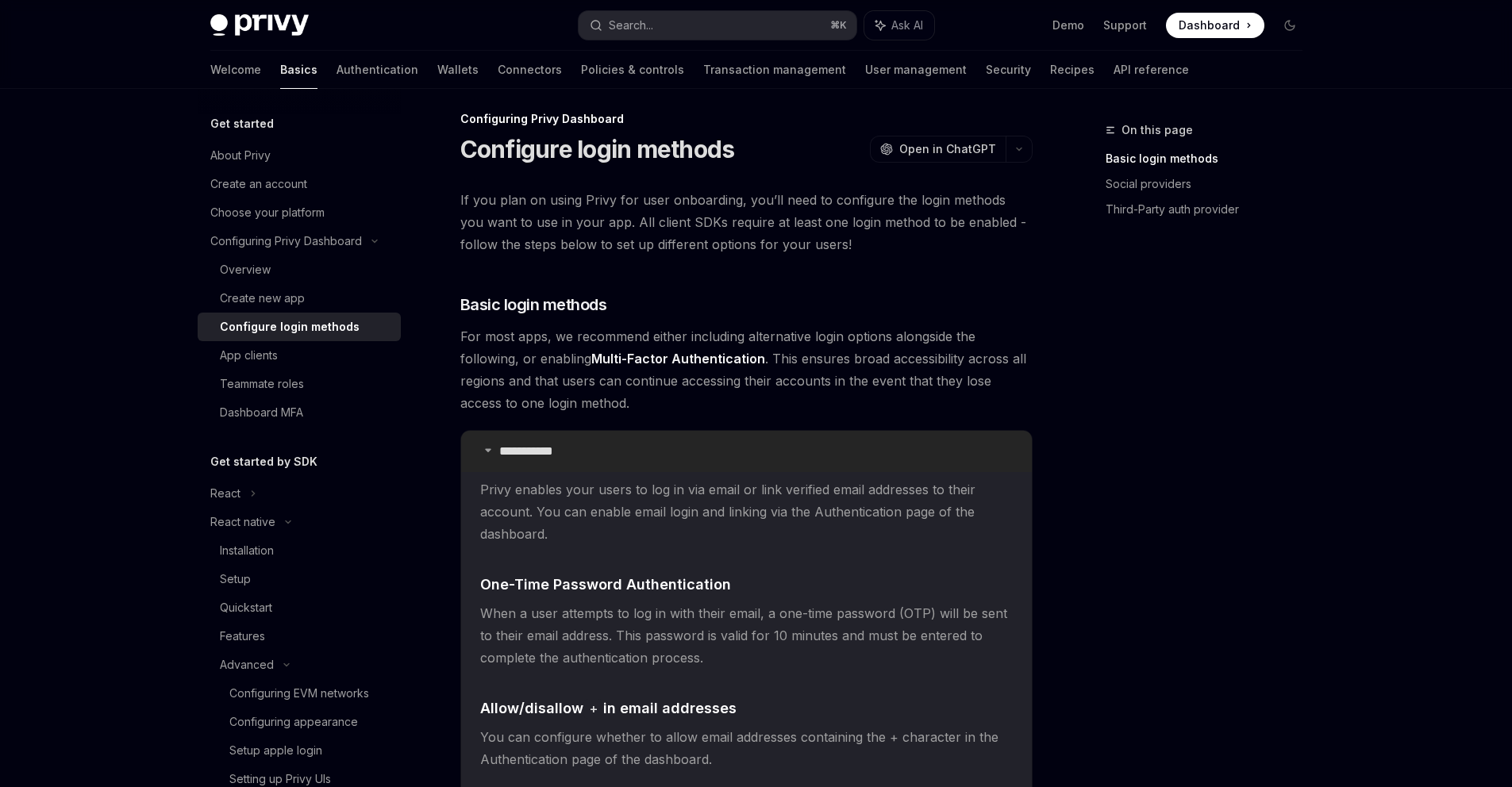
scroll to position [0, 0]
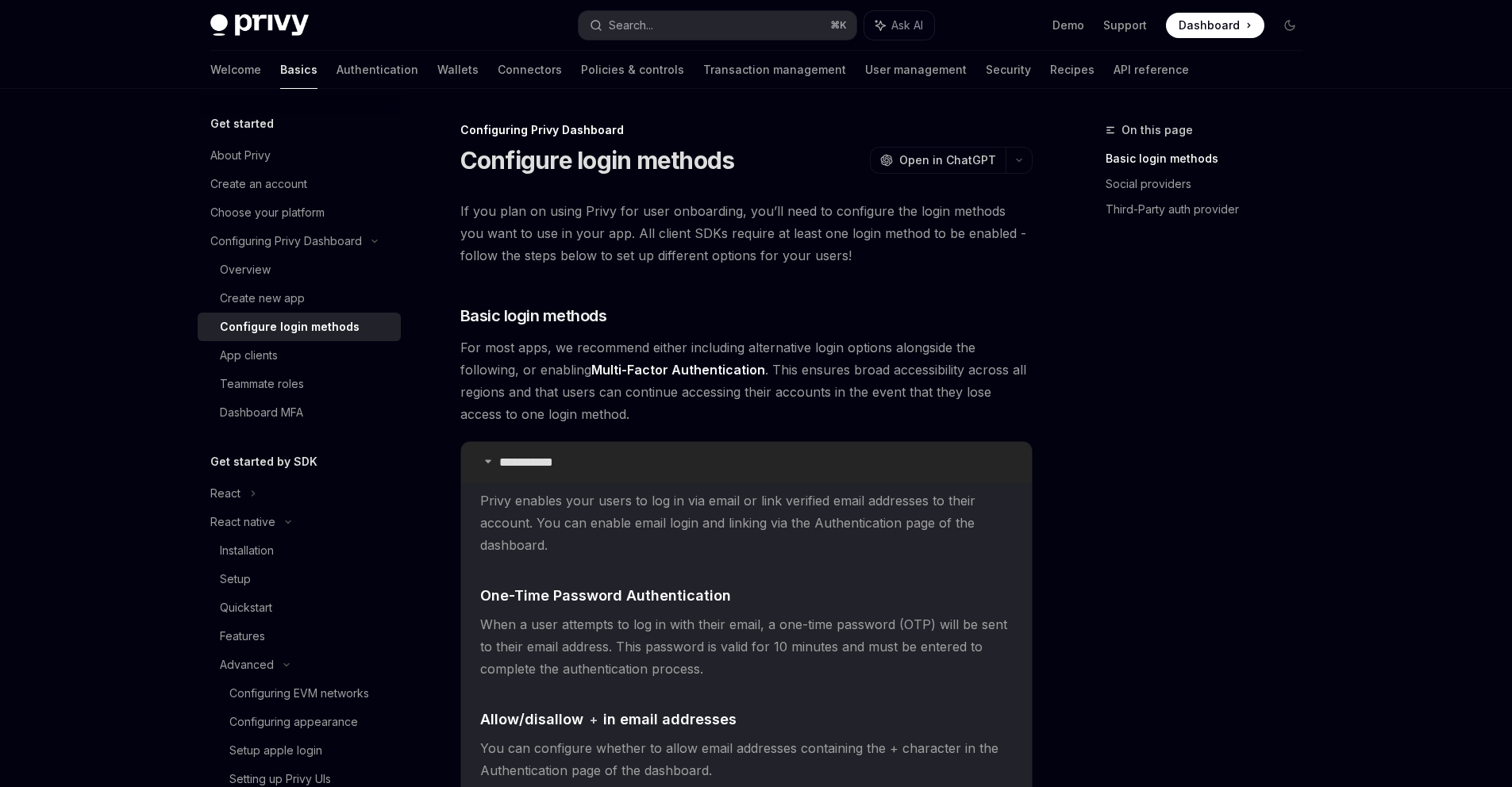
click at [496, 462] on summary "**********" at bounding box center [747, 463] width 570 height 42
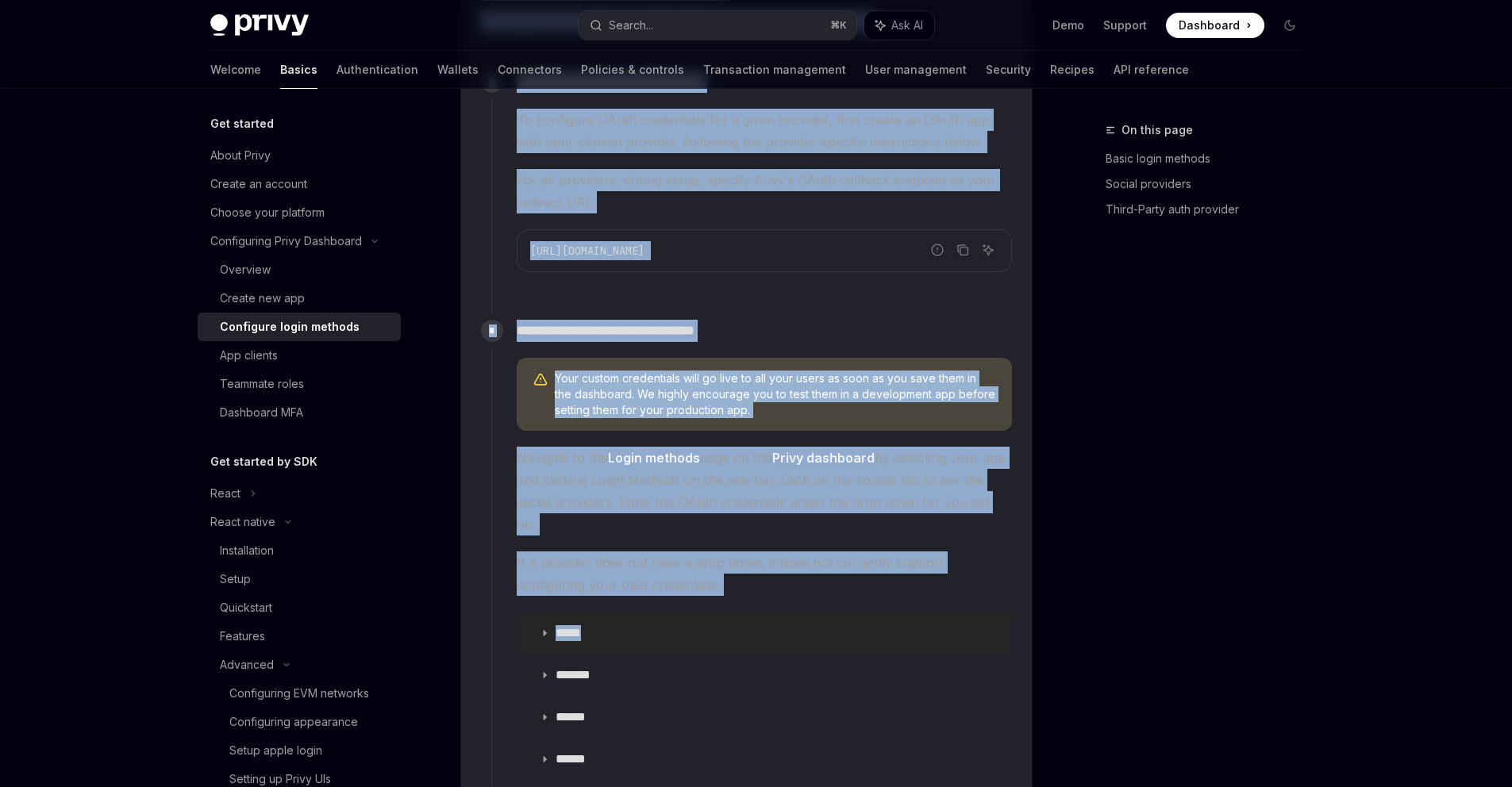
scroll to position [1476, 0]
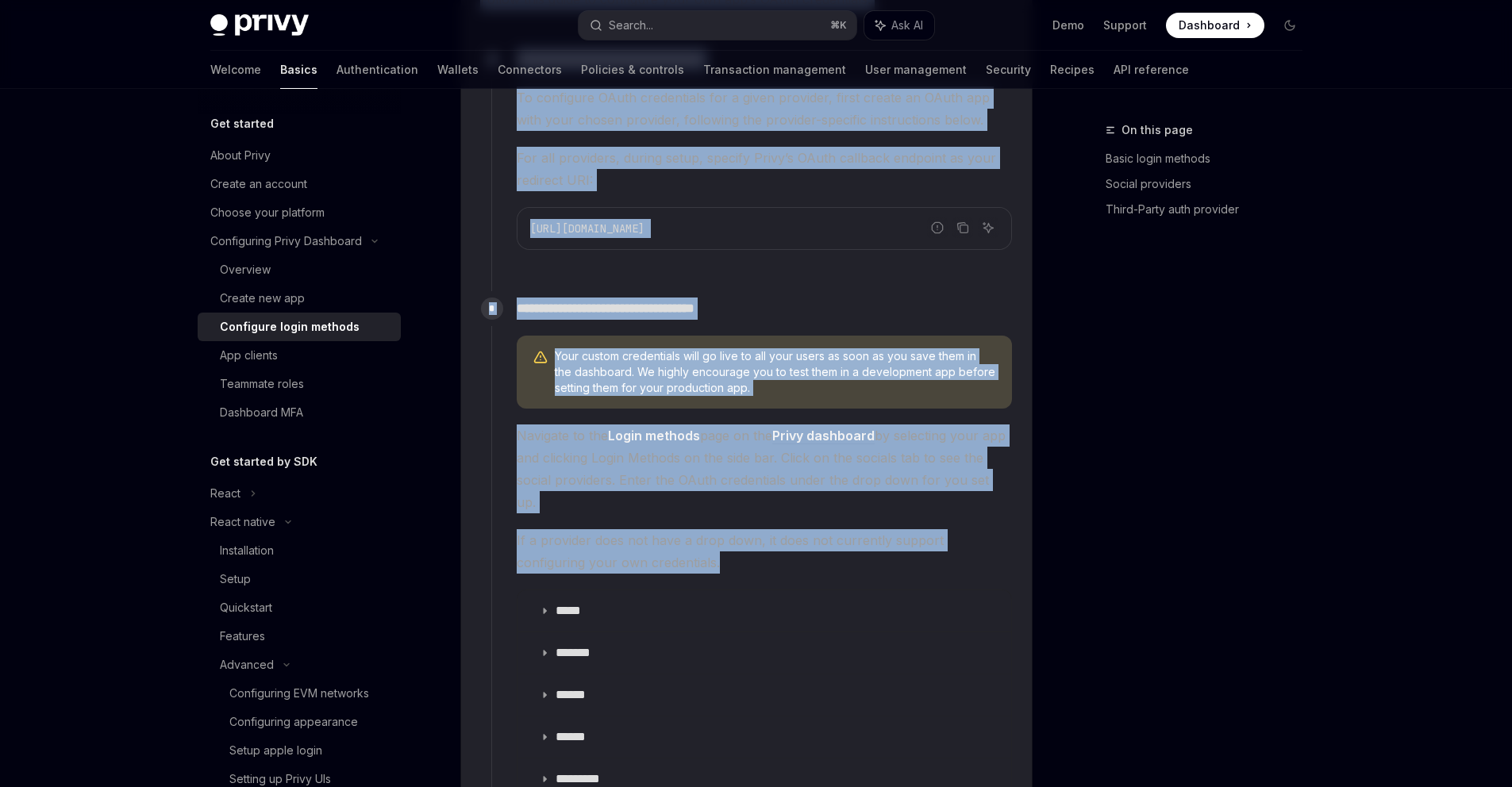
drag, startPoint x: 483, startPoint y: 380, endPoint x: 783, endPoint y: 545, distance: 342.4
copy children "OAuth login methods Privy allows you to log users in with their existing social…"
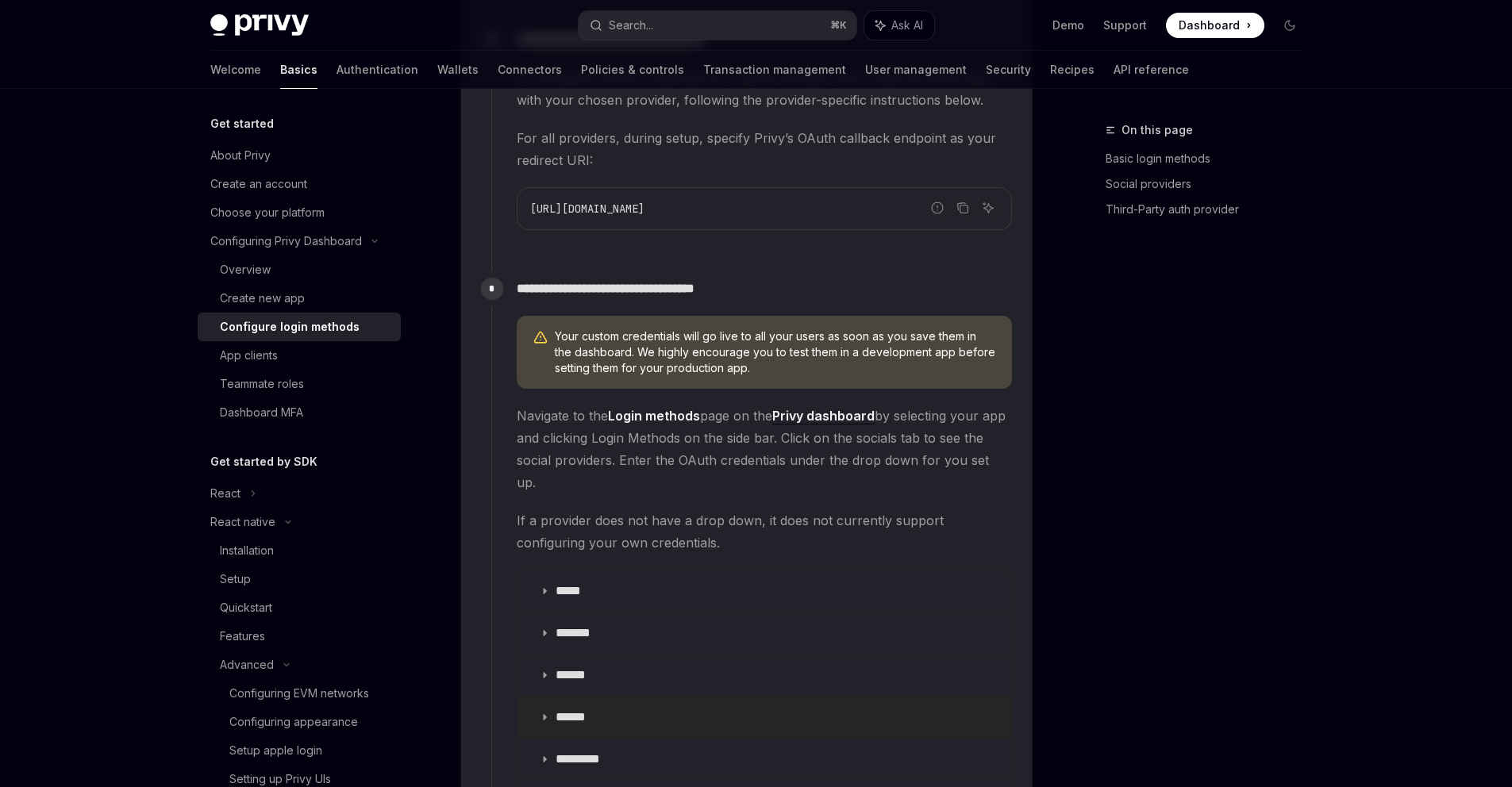
click at [603, 696] on summary "******" at bounding box center [764, 717] width 494 height 42
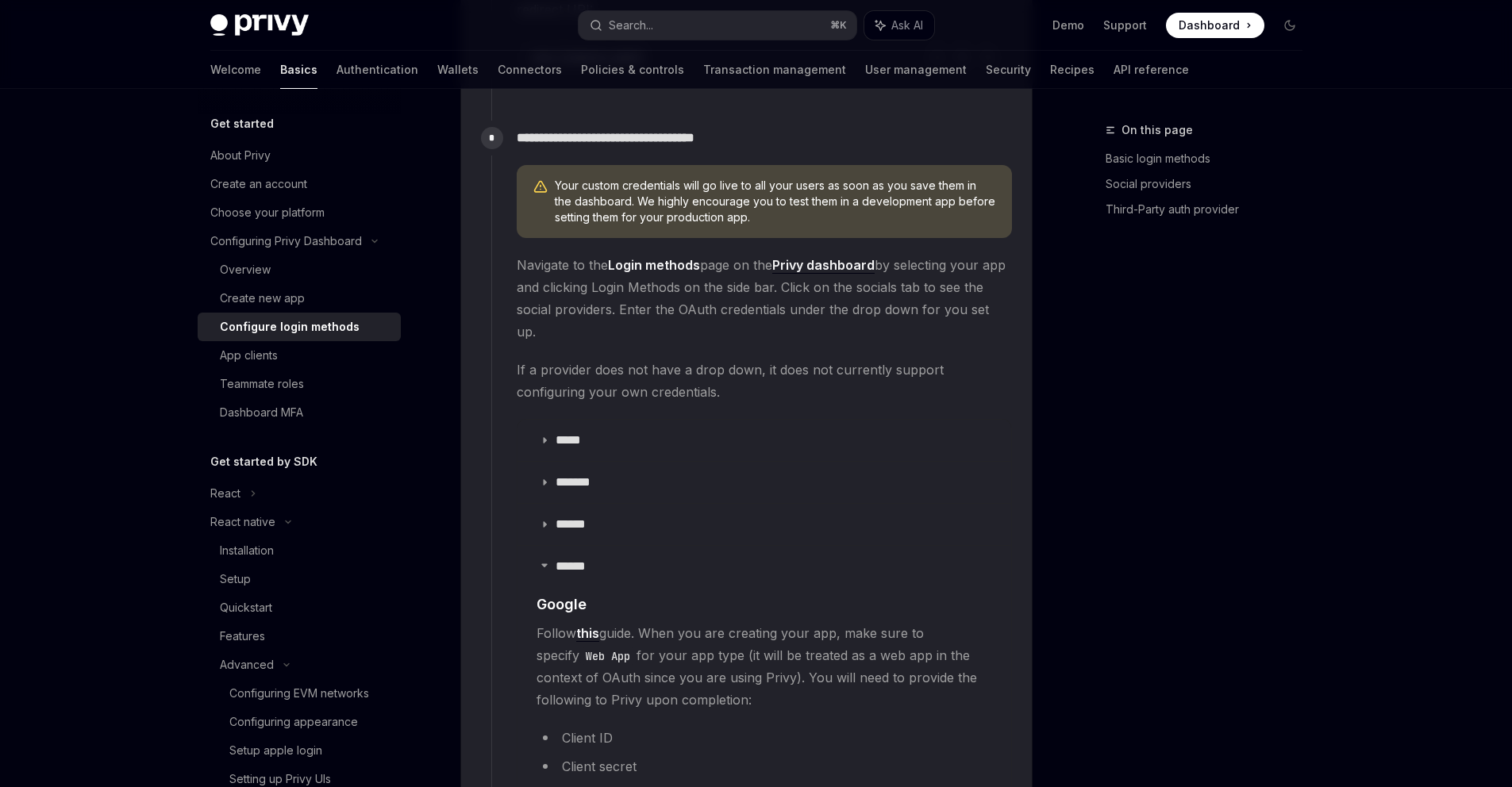
scroll to position [1649, 0]
click at [589, 623] on link "this" at bounding box center [587, 632] width 23 height 17
drag, startPoint x: 641, startPoint y: 747, endPoint x: 638, endPoint y: 722, distance: 25.2
click at [637, 729] on ul "Client ID Client secret" at bounding box center [764, 750] width 456 height 51
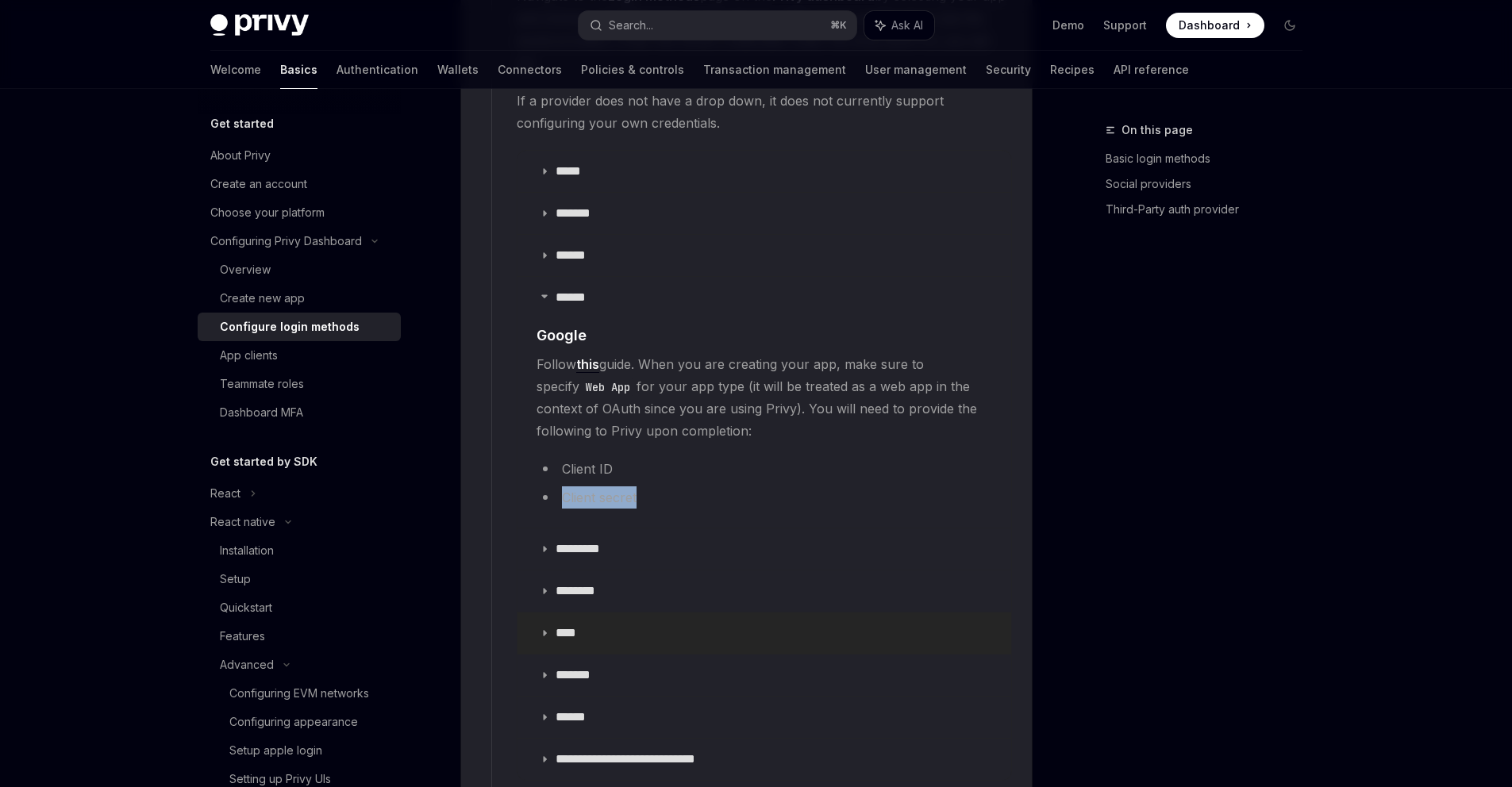
scroll to position [1923, 0]
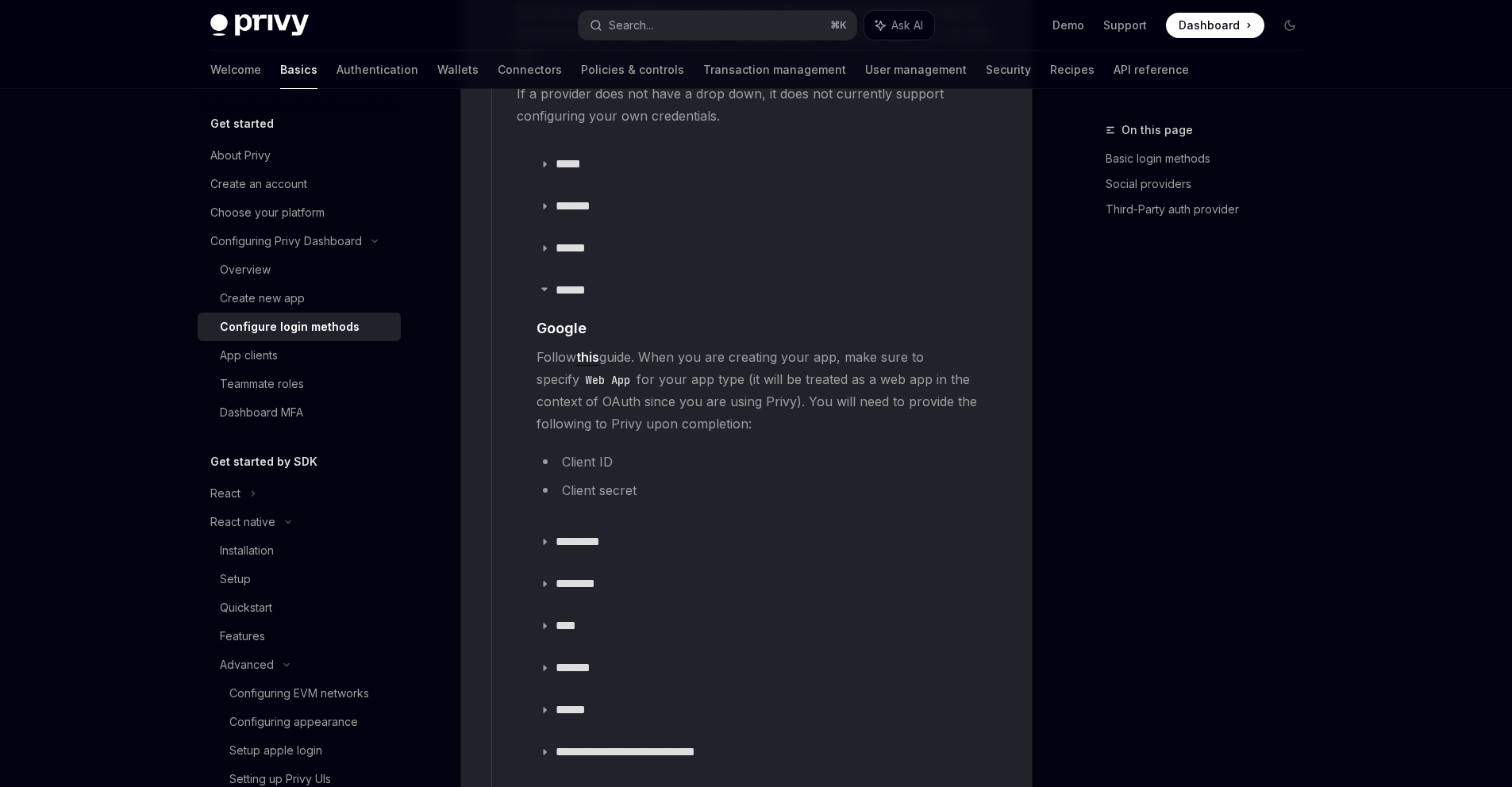
click at [648, 479] on li "Client secret" at bounding box center [764, 490] width 456 height 22
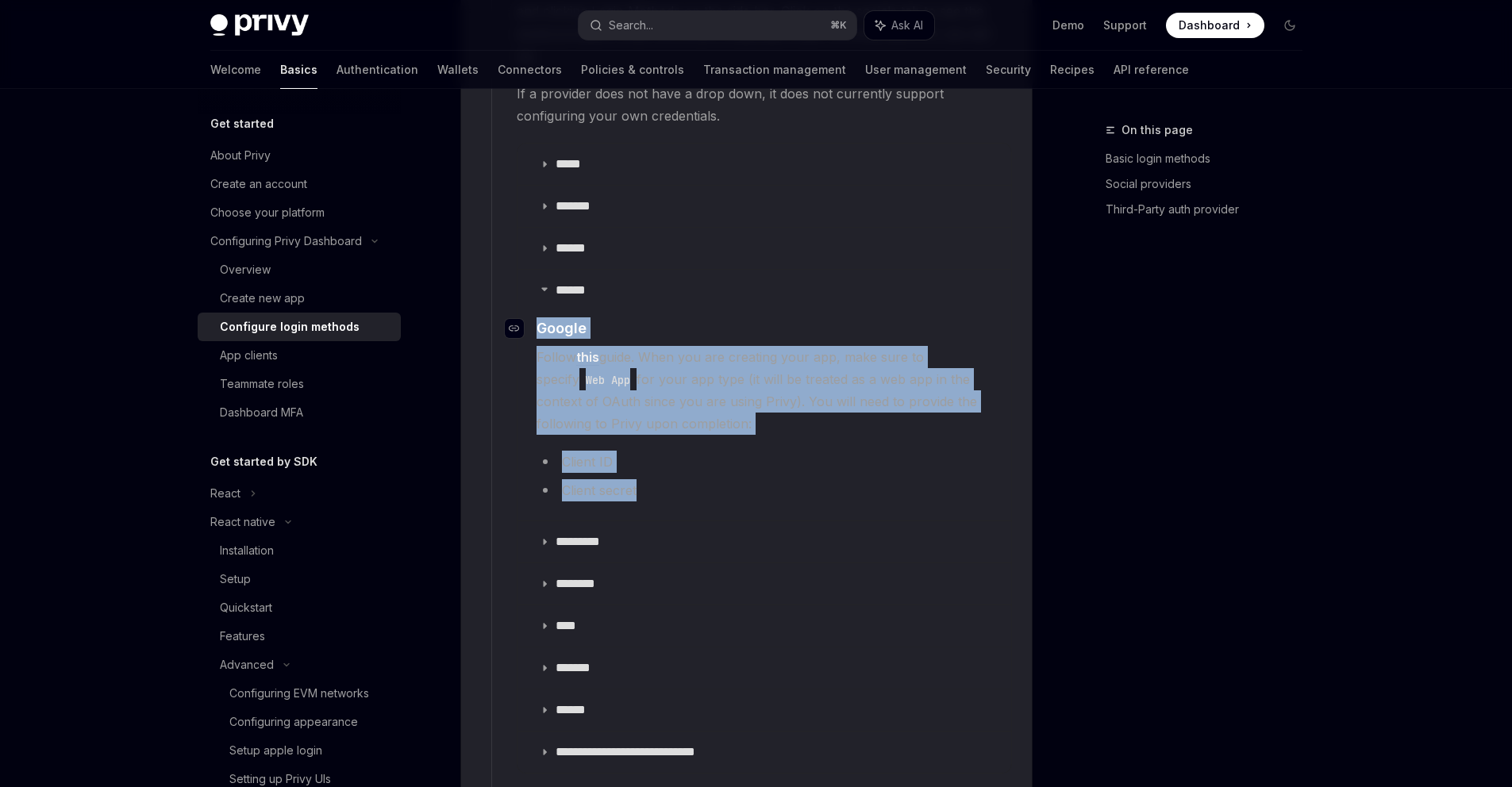
drag, startPoint x: 674, startPoint y: 466, endPoint x: 528, endPoint y: 301, distance: 220.3
click at [536, 317] on children "​ Google Follow this guide. When you are creating your app, make sure to specif…" at bounding box center [764, 412] width 456 height 190
copy children "​ Google Follow this guide. When you are creating your app, make sure to specif…"
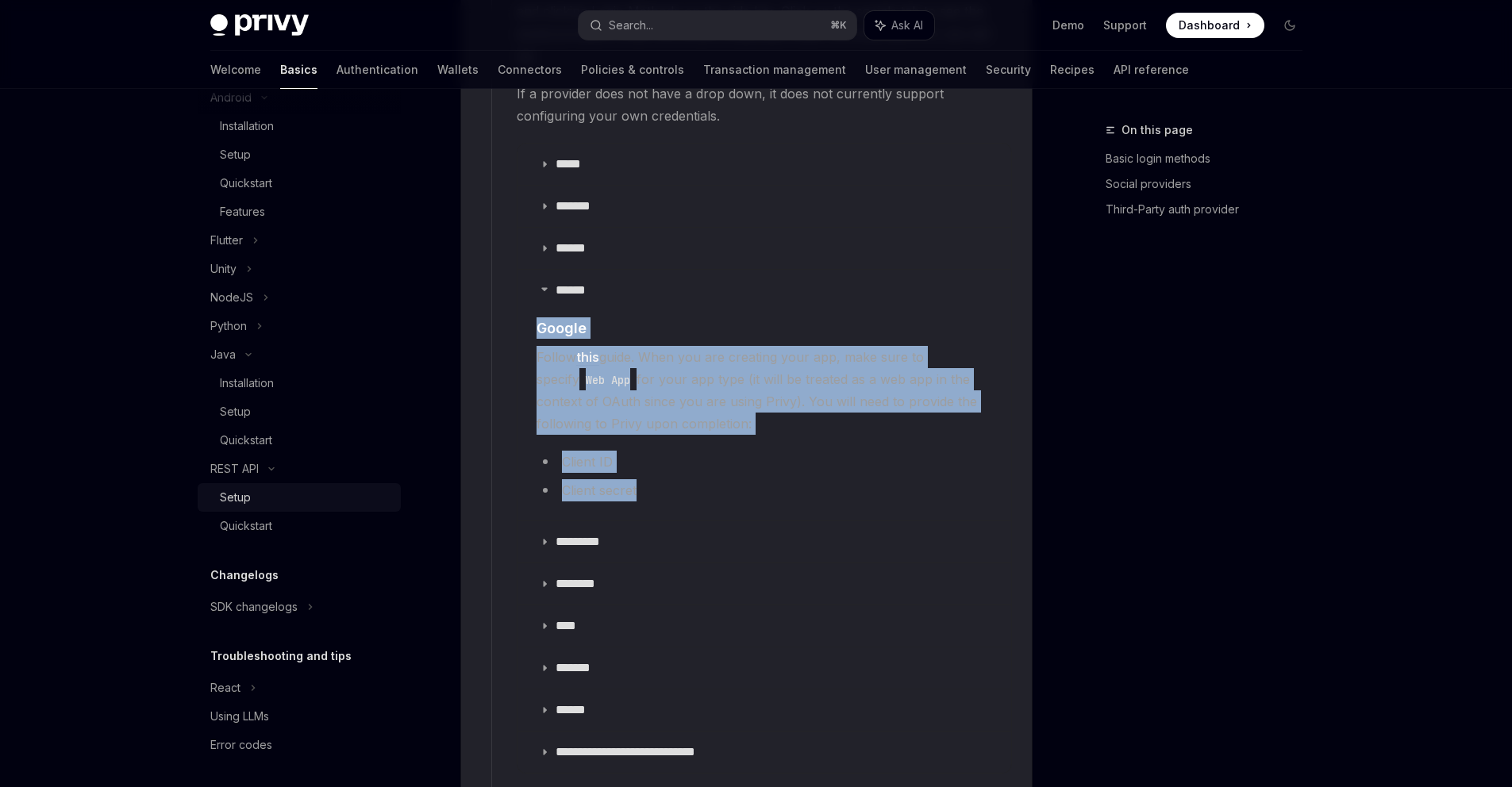
scroll to position [990, 0]
click at [265, 501] on div "Setup" at bounding box center [305, 493] width 171 height 19
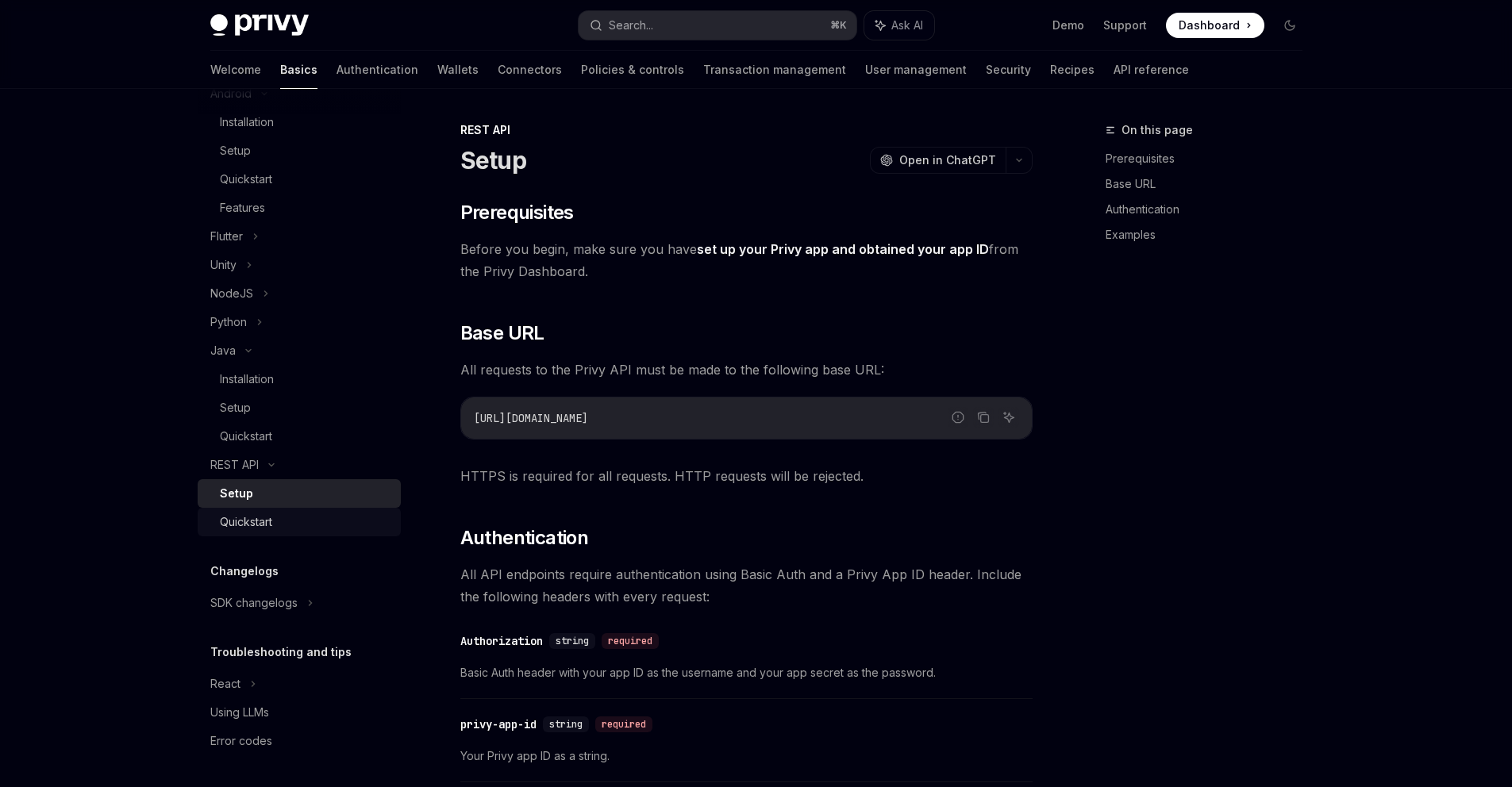
type textarea "*"
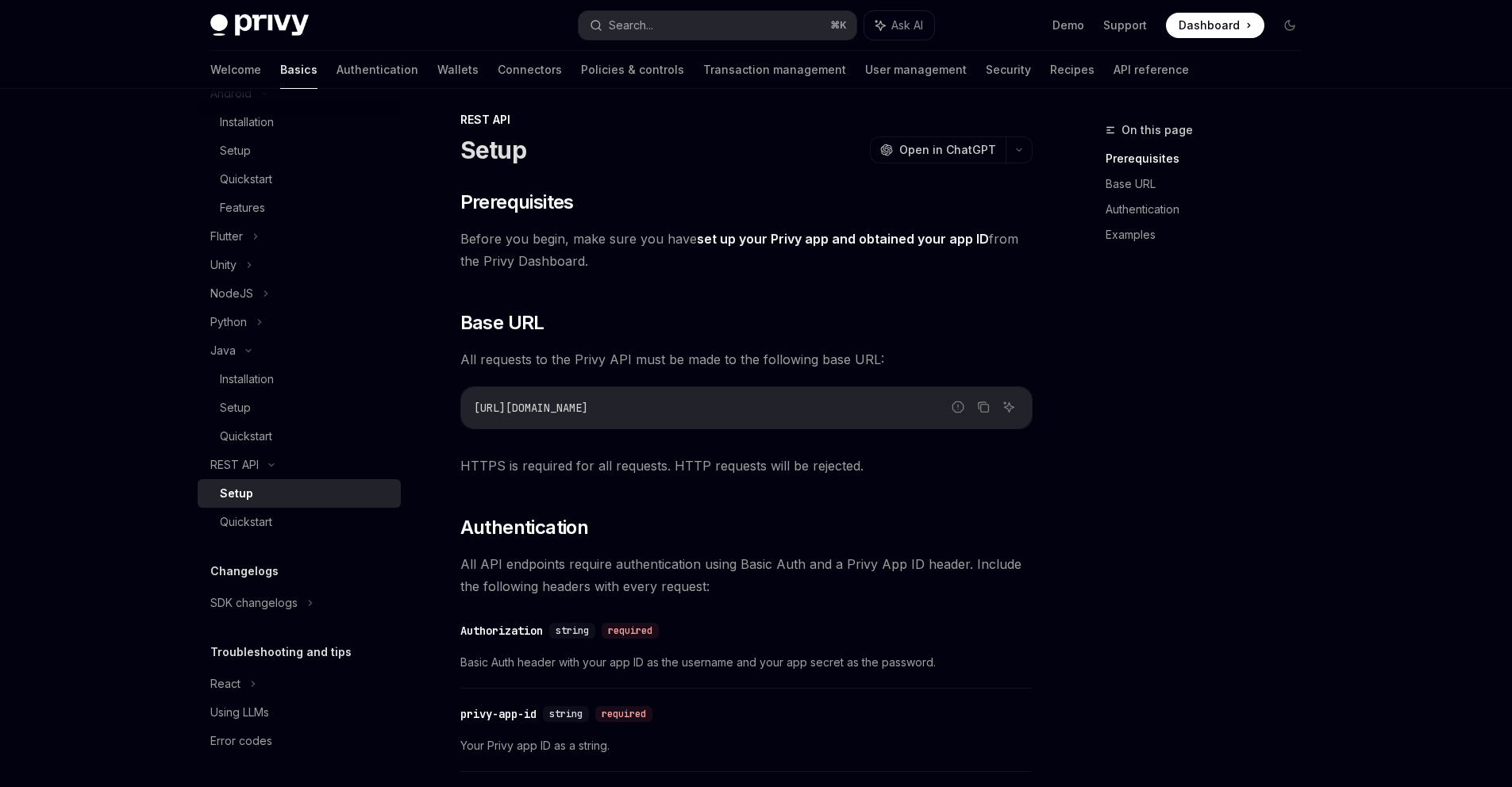
scroll to position [12, 0]
click at [983, 403] on icon "Copy the contents from the code block" at bounding box center [982, 404] width 12 height 12
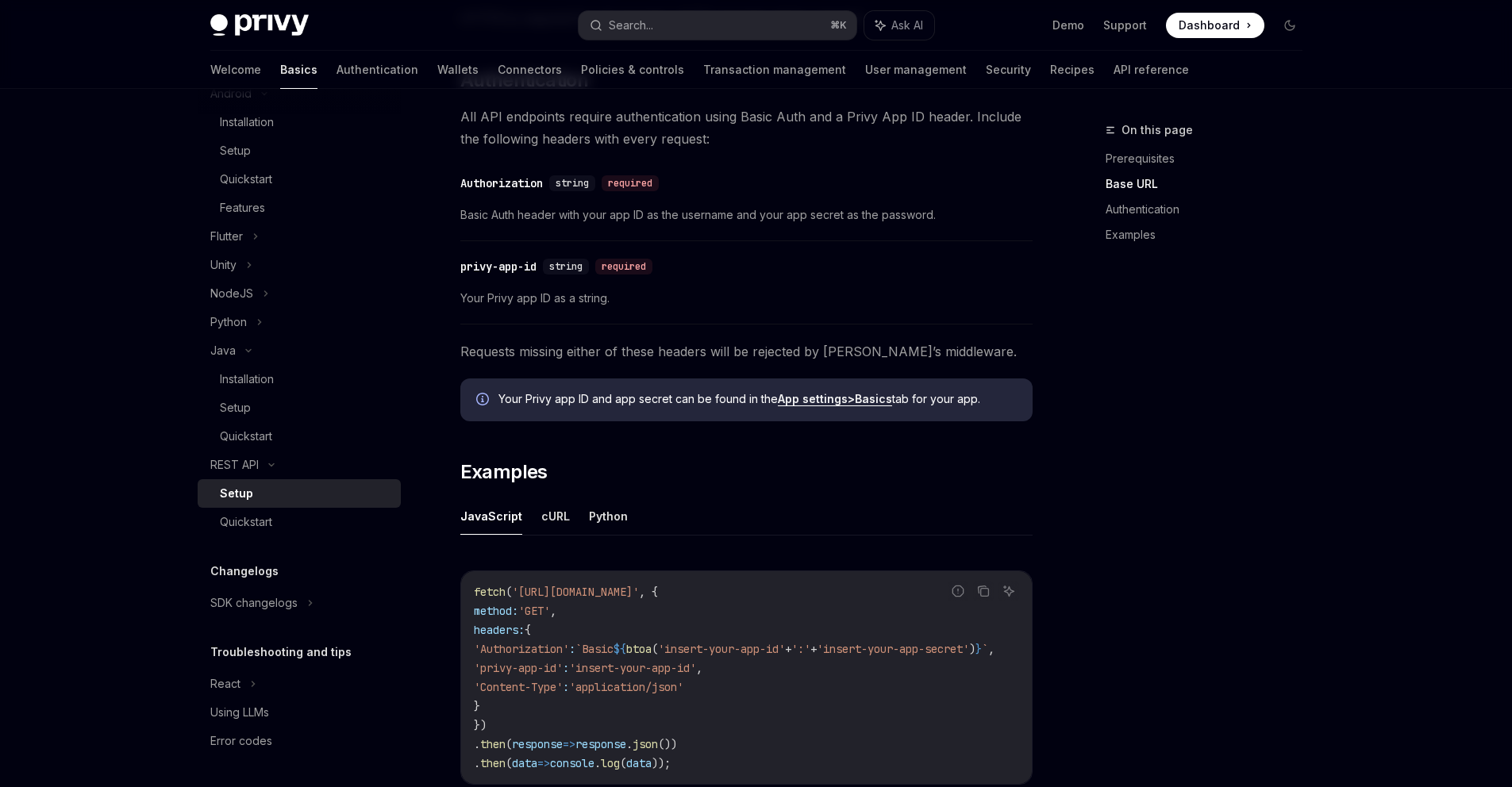
scroll to position [514, 0]
